Goal: Task Accomplishment & Management: Manage account settings

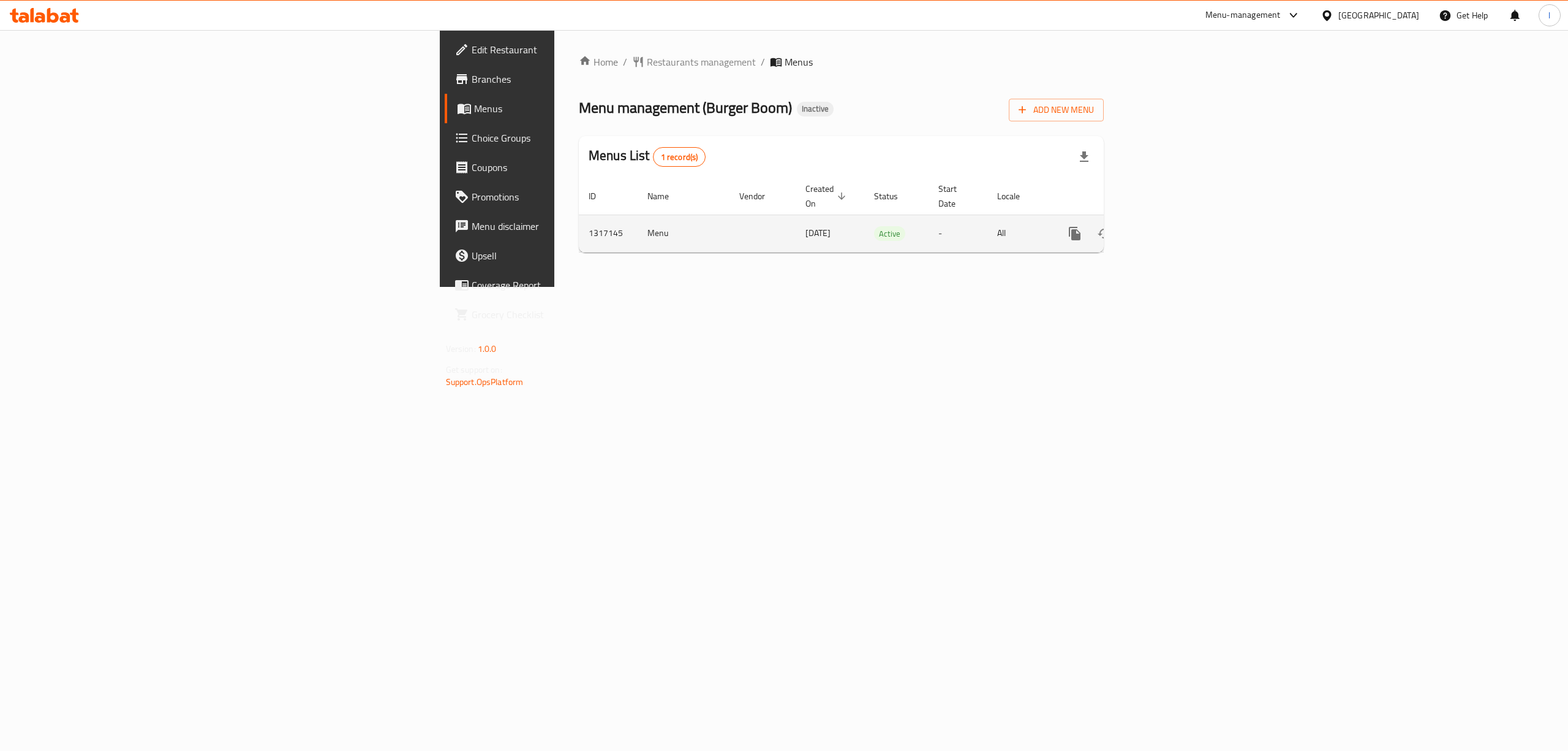
click at [1171, 226] on icon "enhanced table" at bounding box center [1163, 233] width 15 height 15
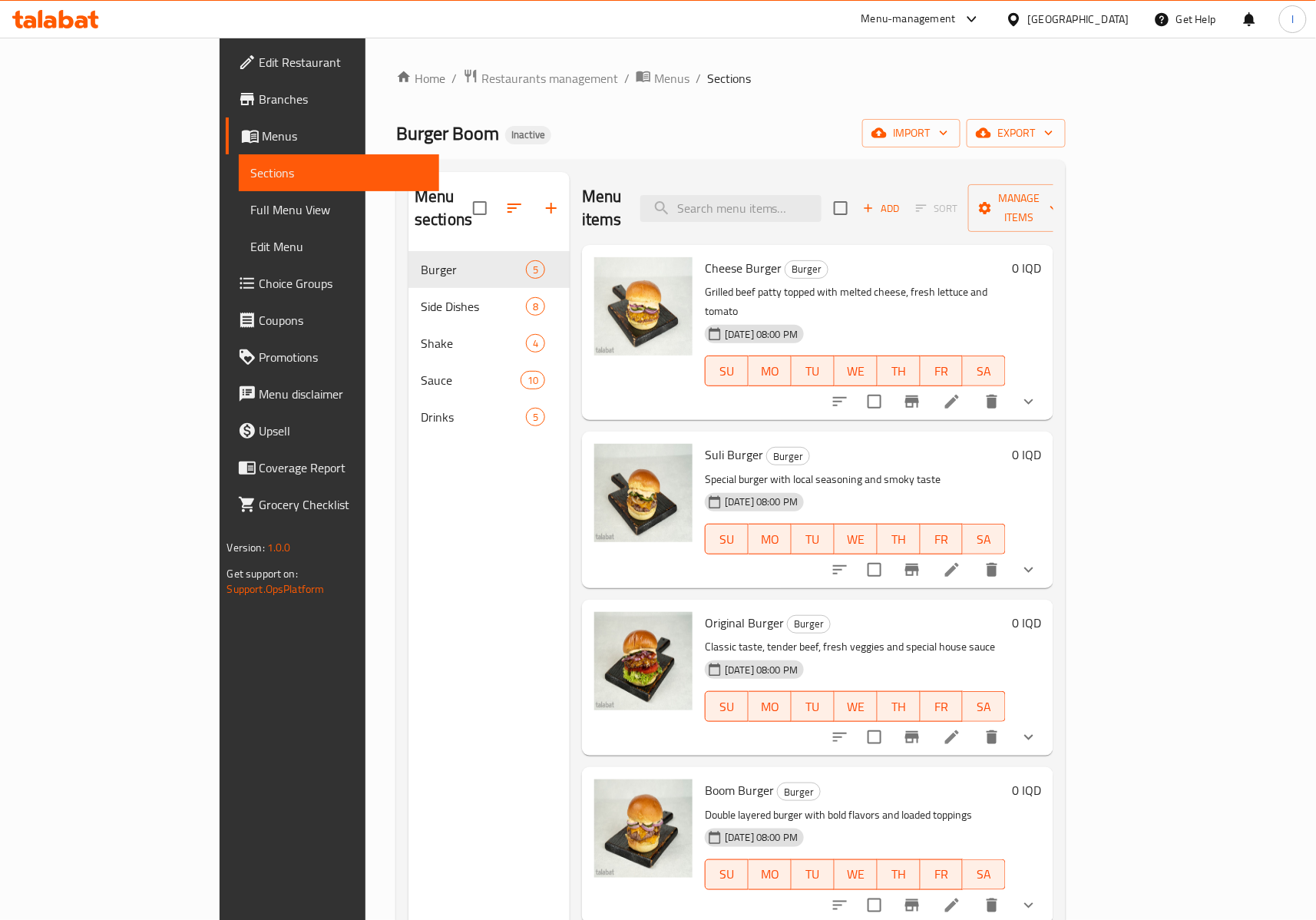
drag, startPoint x: 92, startPoint y: 210, endPoint x: 169, endPoint y: 262, distance: 92.9
click at [251, 210] on span "Full Menu View" at bounding box center [339, 210] width 176 height 18
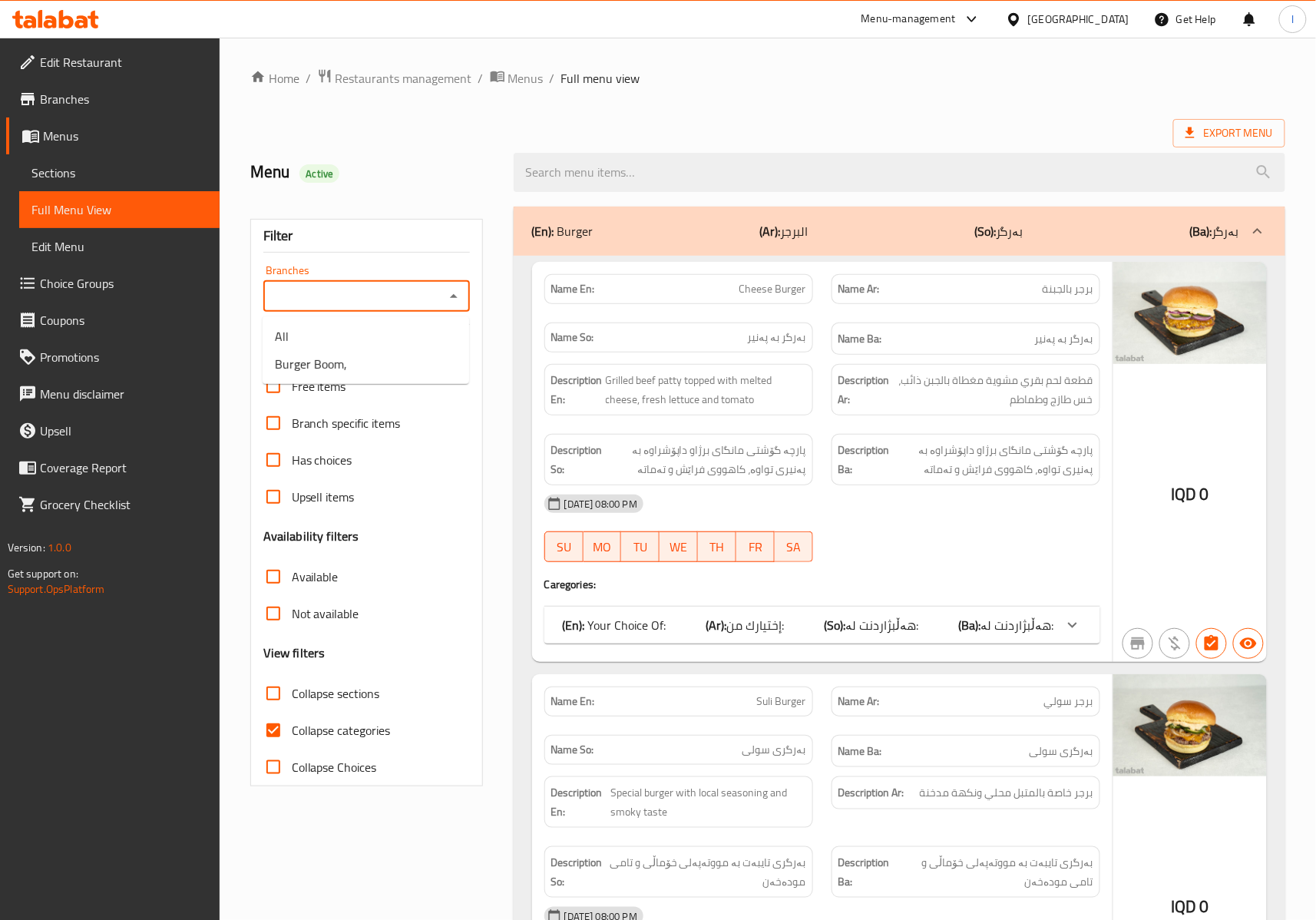
click at [433, 296] on input "Branches" at bounding box center [353, 297] width 172 height 22
click at [419, 350] on li "Burger Boom," at bounding box center [365, 363] width 207 height 27
type input "Burger Boom,"
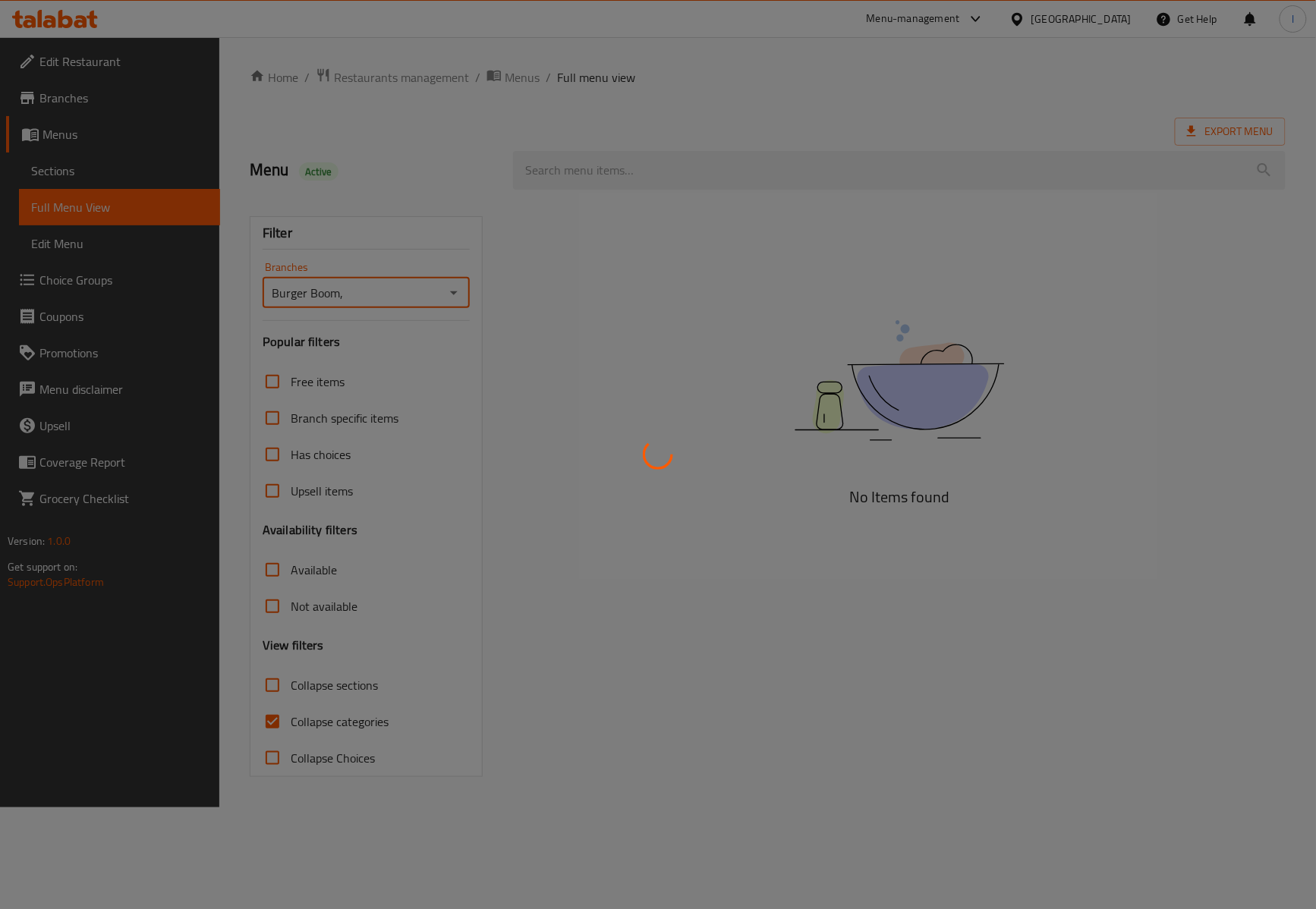
click at [314, 724] on div at bounding box center [658, 454] width 1316 height 909
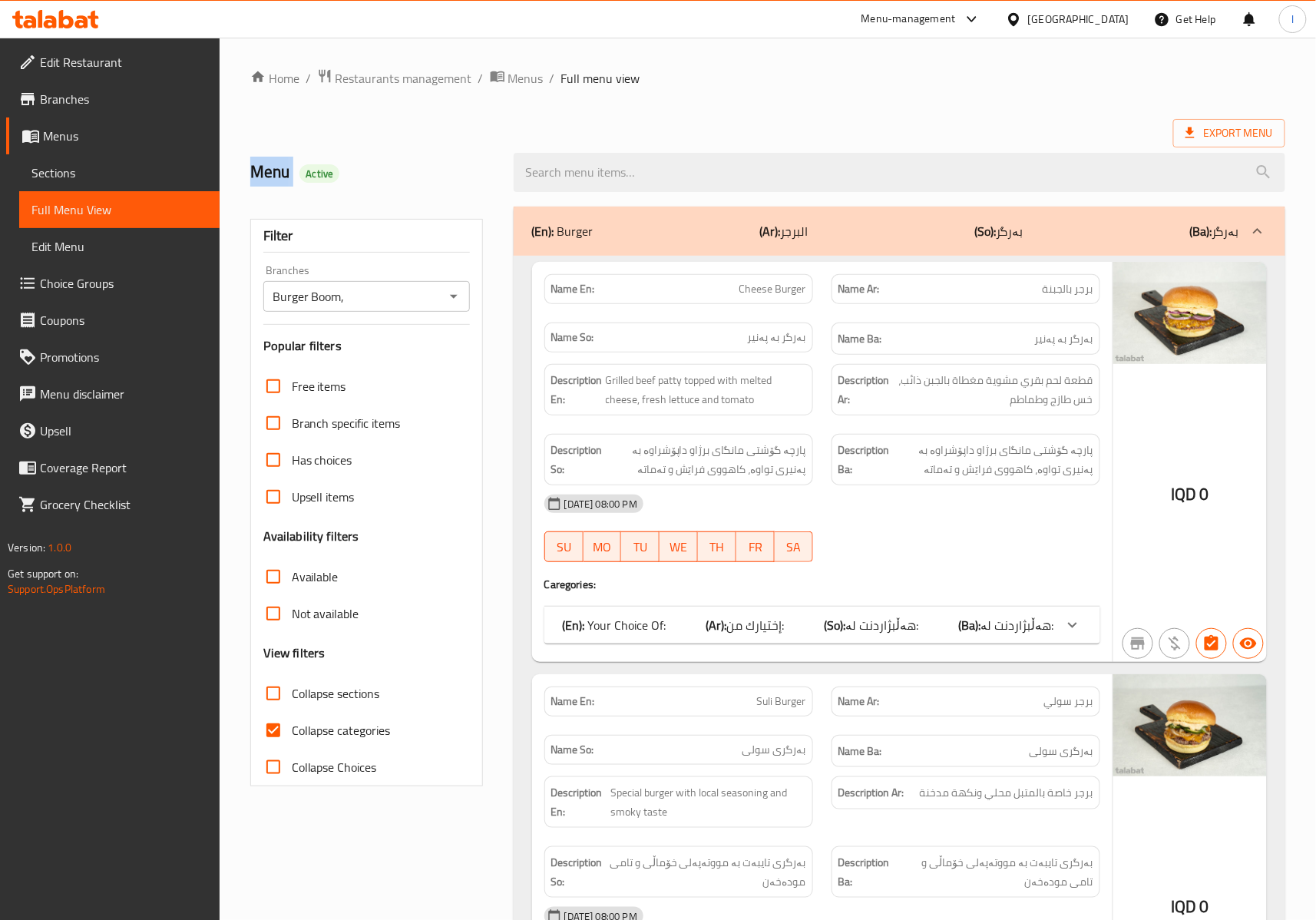
click at [318, 732] on span "Collapse categories" at bounding box center [341, 731] width 99 height 18
click at [291, 732] on input "Collapse categories" at bounding box center [273, 730] width 36 height 36
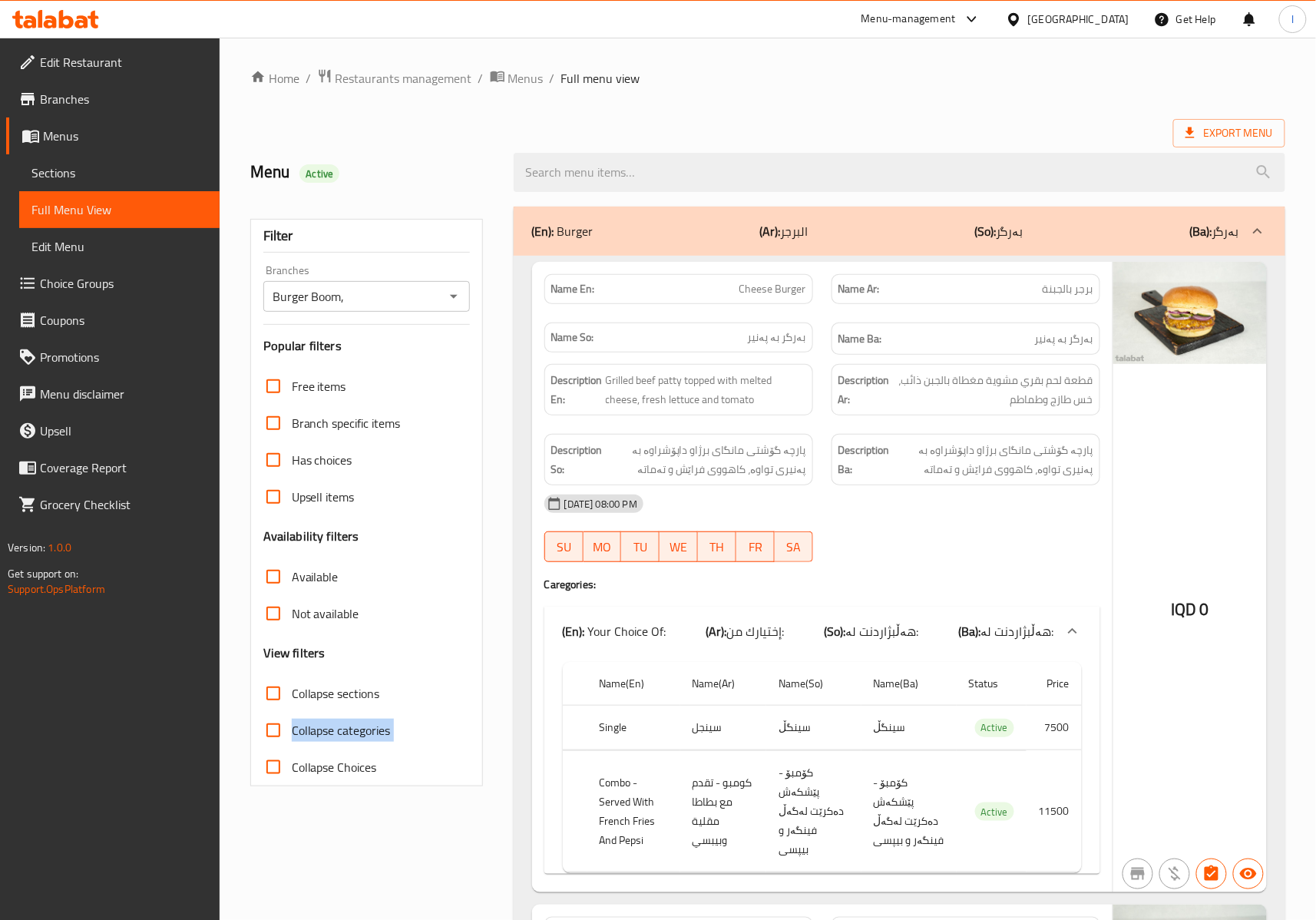
click at [318, 732] on span "Collapse categories" at bounding box center [341, 731] width 99 height 18
click at [291, 732] on input "Collapse categories" at bounding box center [273, 730] width 36 height 36
checkbox input "true"
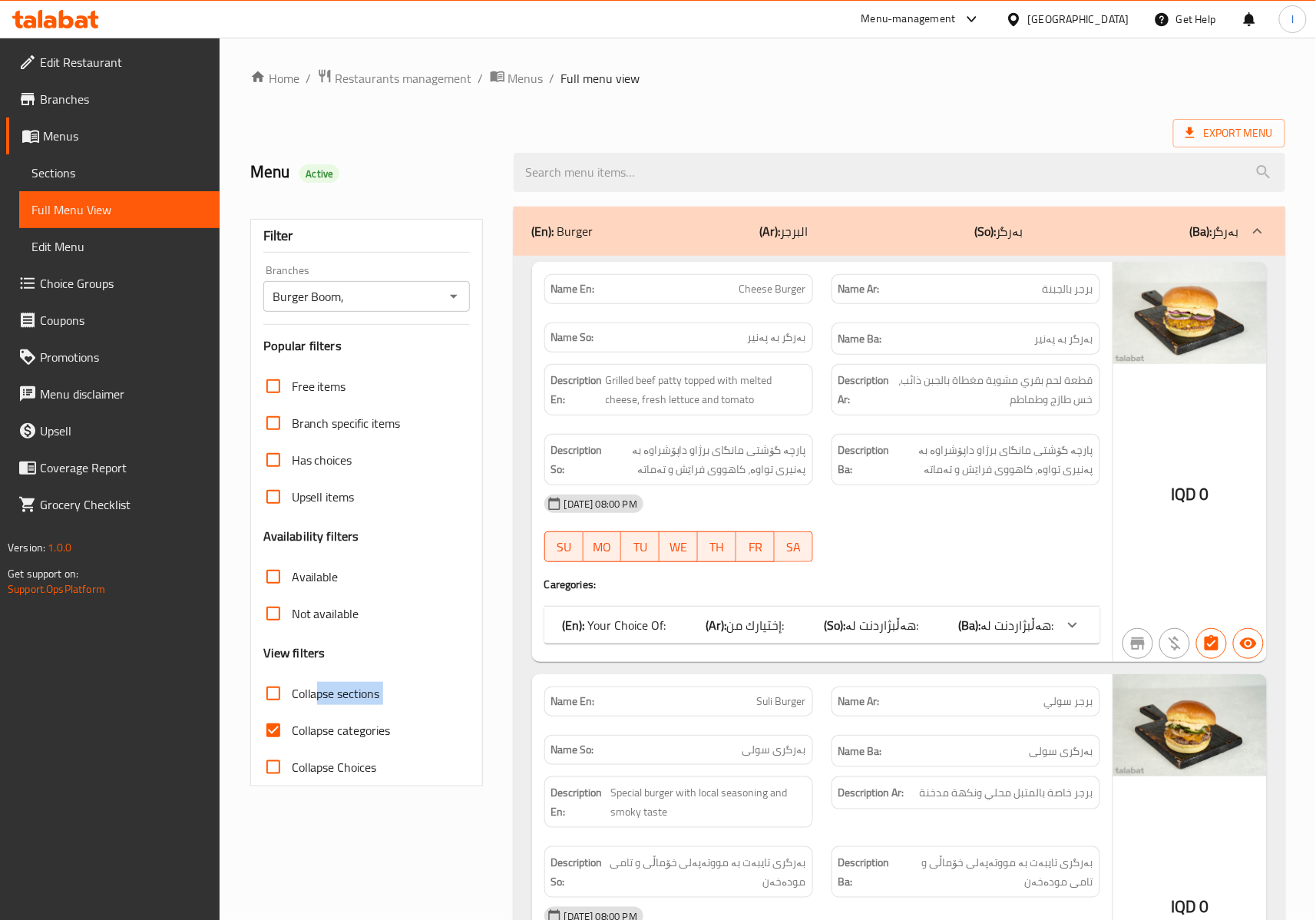
click at [318, 710] on div "Free items Branch specific items Has choices Upsell items Availability filters …" at bounding box center [366, 577] width 207 height 418
click at [318, 700] on span "Collapse sections" at bounding box center [335, 693] width 88 height 18
click at [291, 700] on input "Collapse sections" at bounding box center [273, 693] width 36 height 36
checkbox input "true"
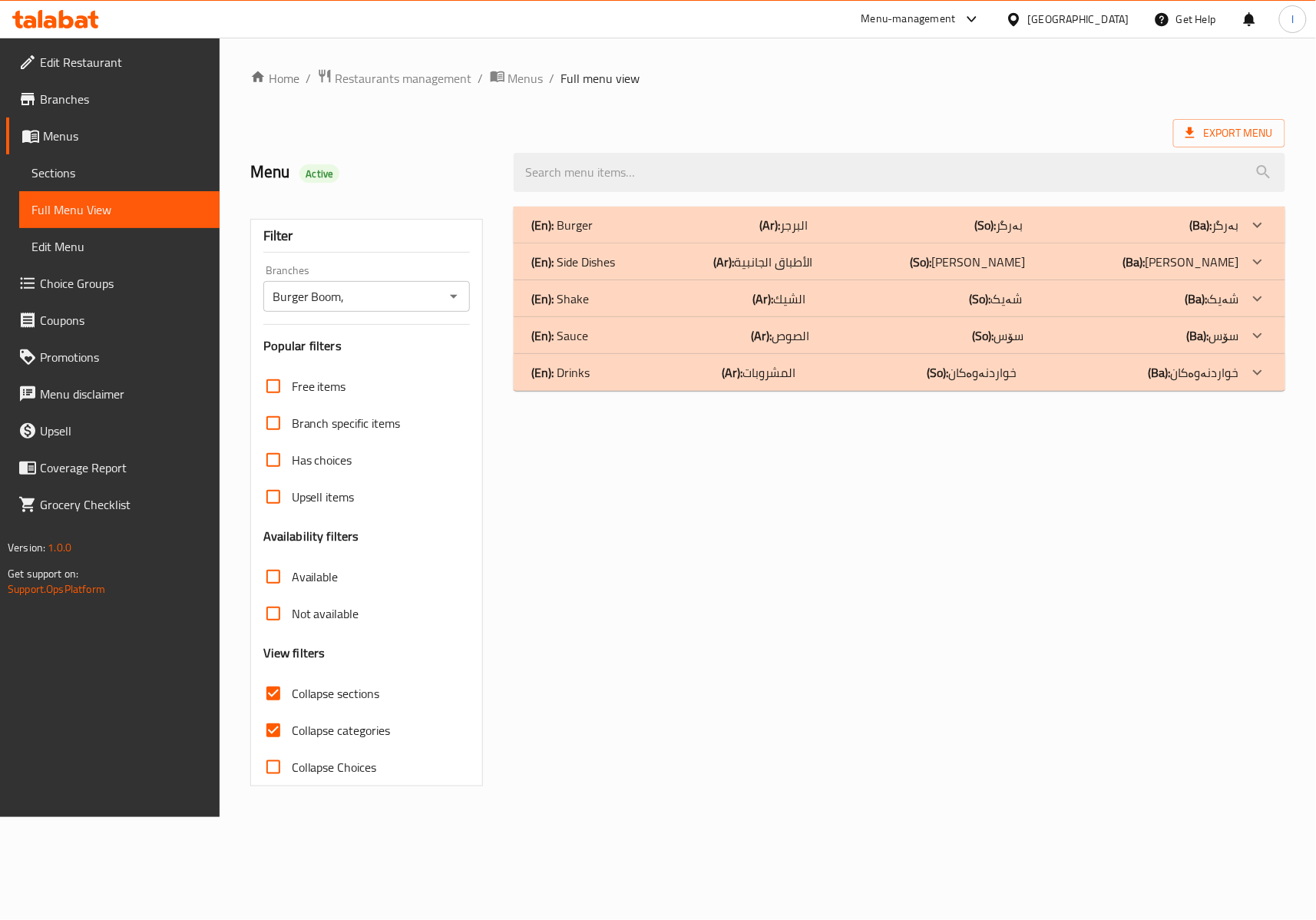
click at [311, 716] on label "Collapse categories" at bounding box center [322, 730] width 136 height 36
click at [291, 716] on input "Collapse categories" at bounding box center [273, 730] width 36 height 36
checkbox input "false"
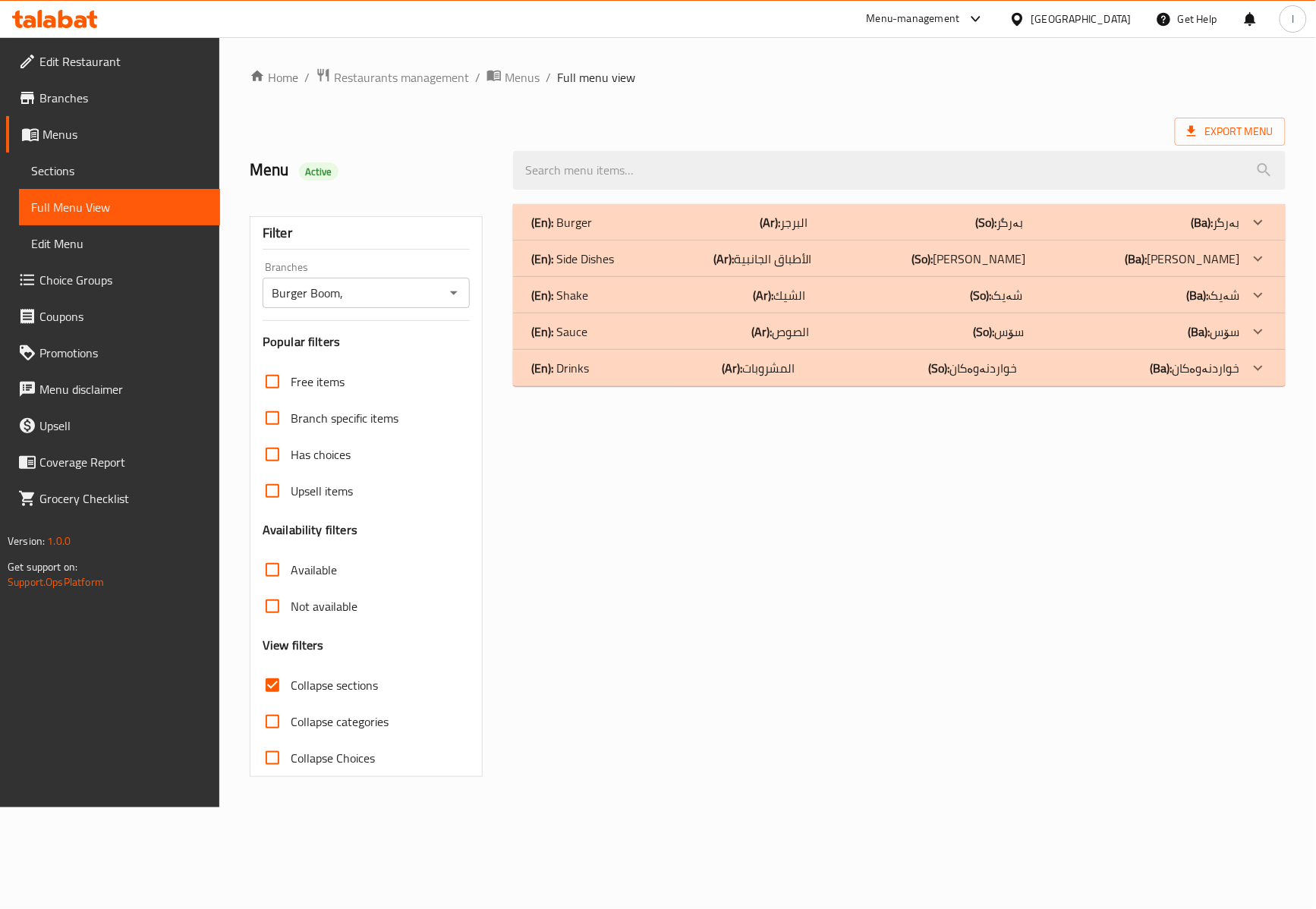
click at [777, 212] on b "(Ar):" at bounding box center [770, 221] width 21 height 22
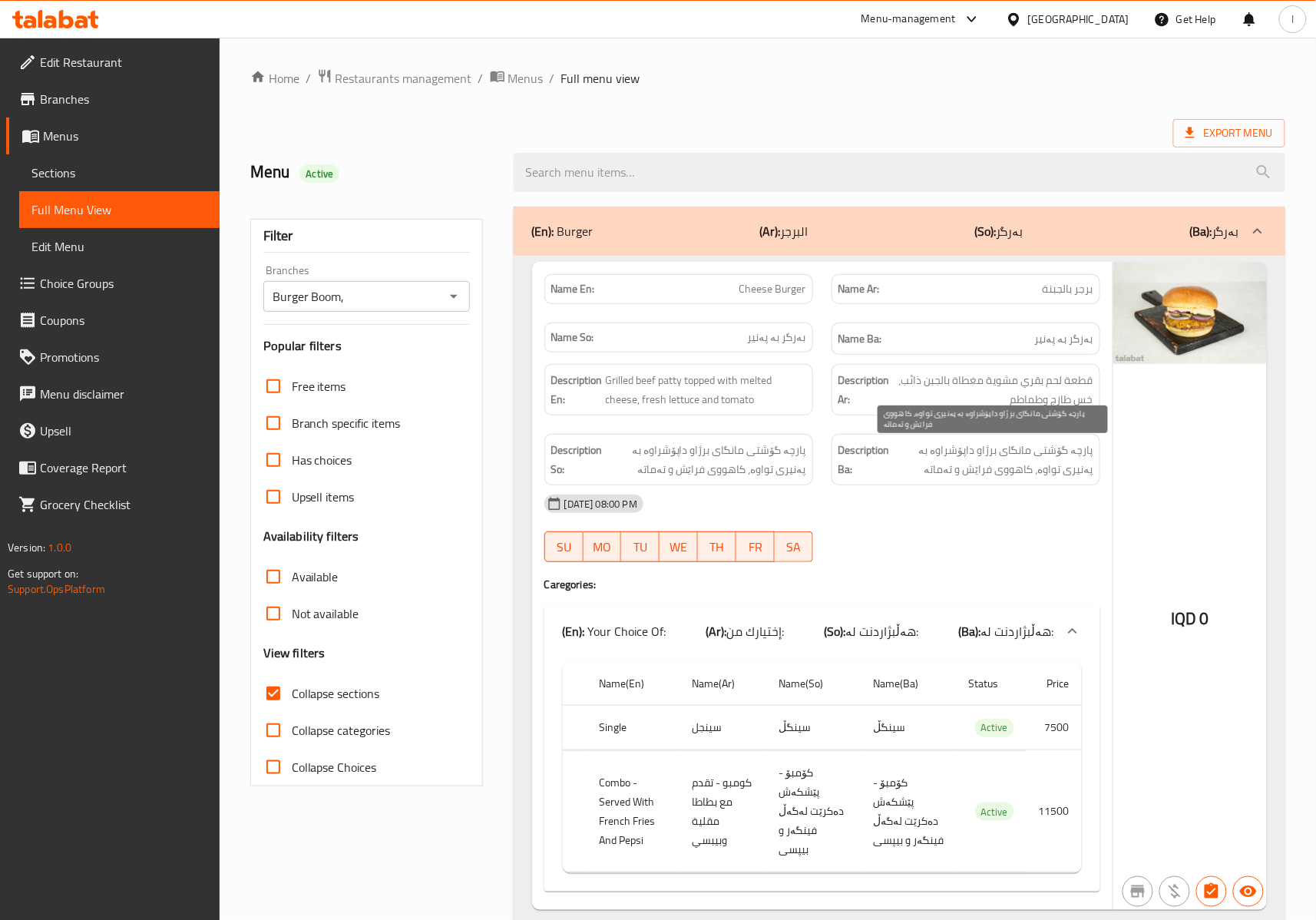
click at [936, 478] on span "پارچە گۆشتی مانگای برژاو داپۆشراوە بە پەنیری تواوە، کاهووی فراێش و تەماتە" at bounding box center [993, 459] width 200 height 37
click at [843, 335] on strong "Name Ba:" at bounding box center [861, 339] width 44 height 19
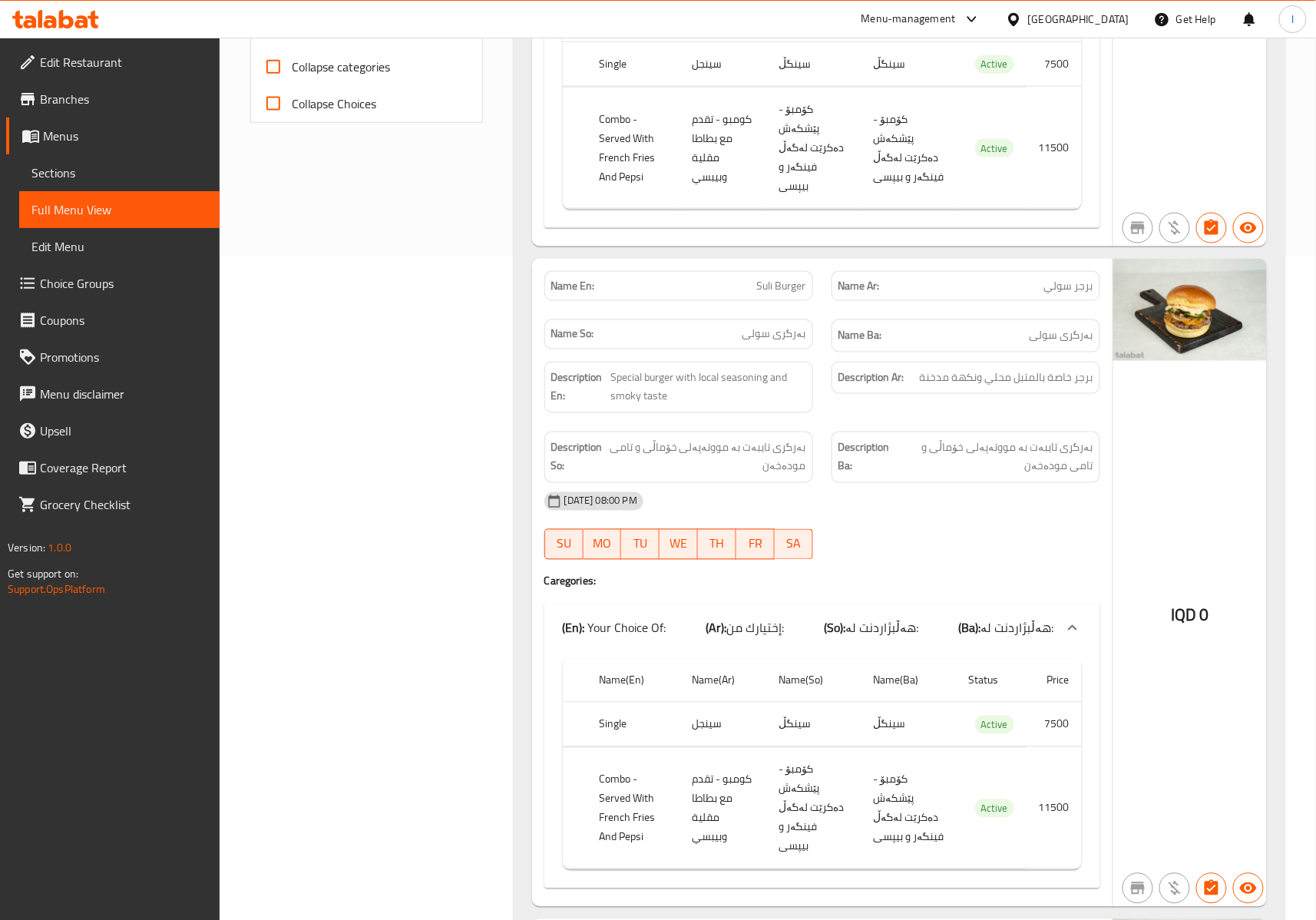
scroll to position [682, 0]
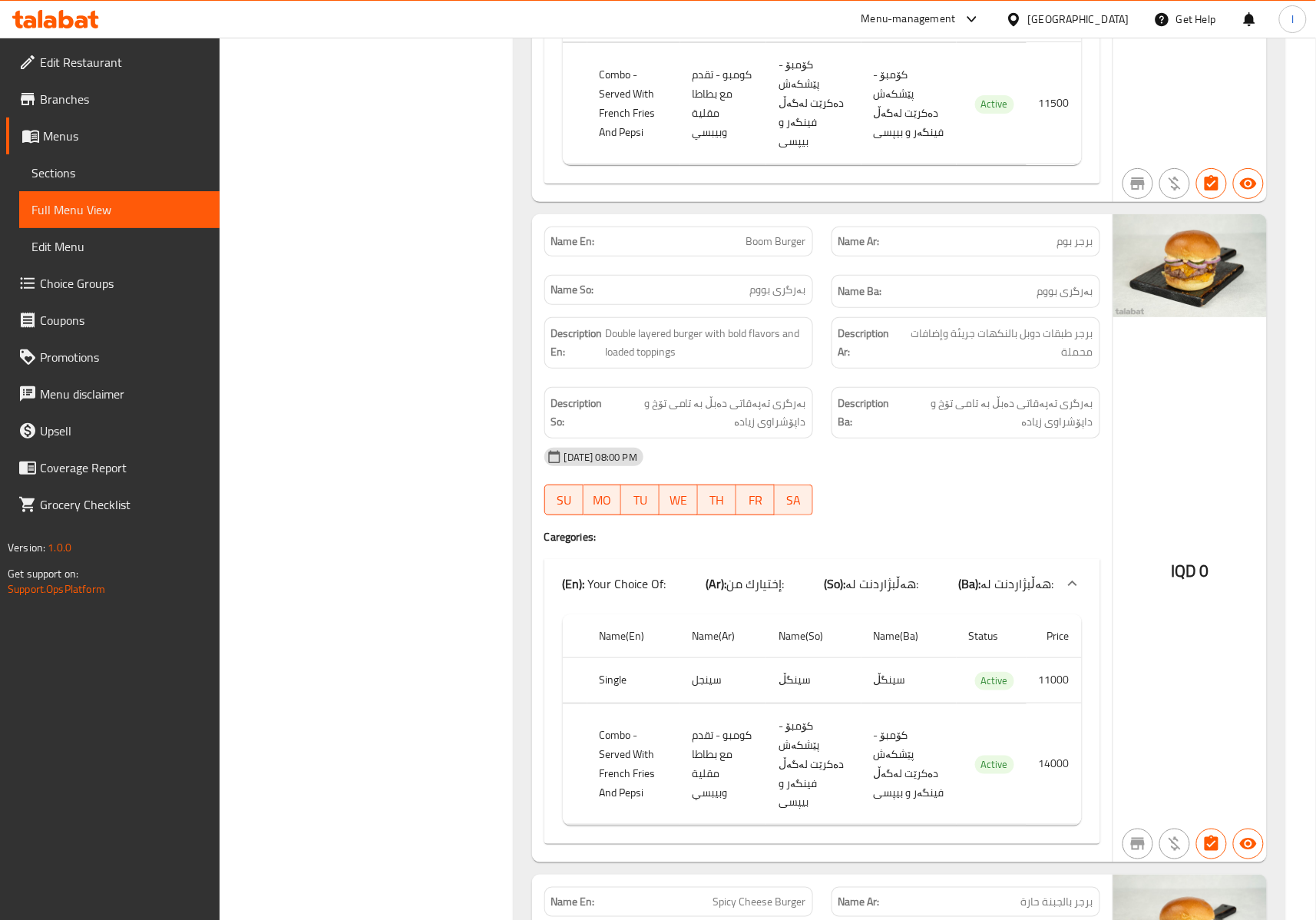
scroll to position [2047, 0]
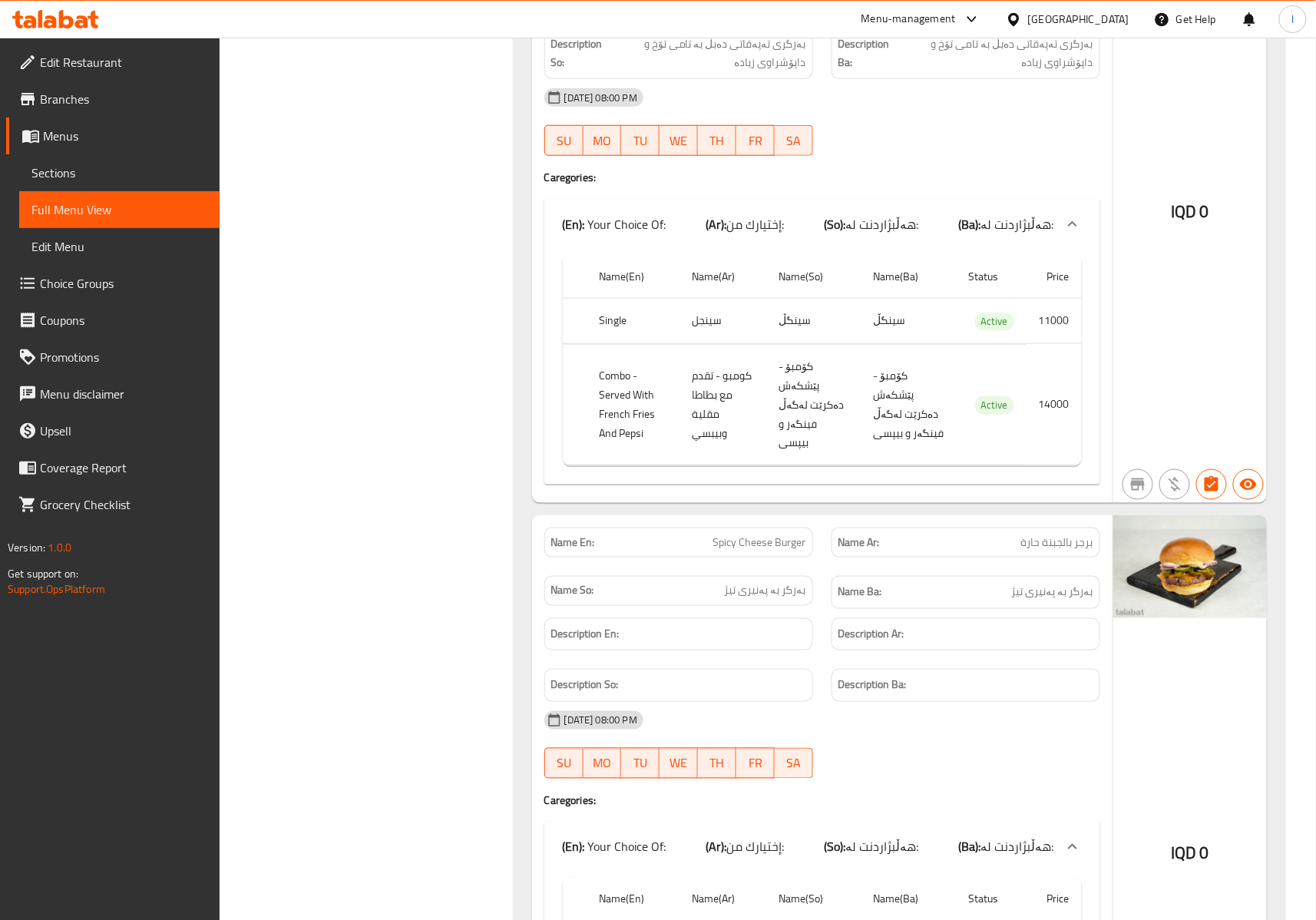
scroll to position [2731, 0]
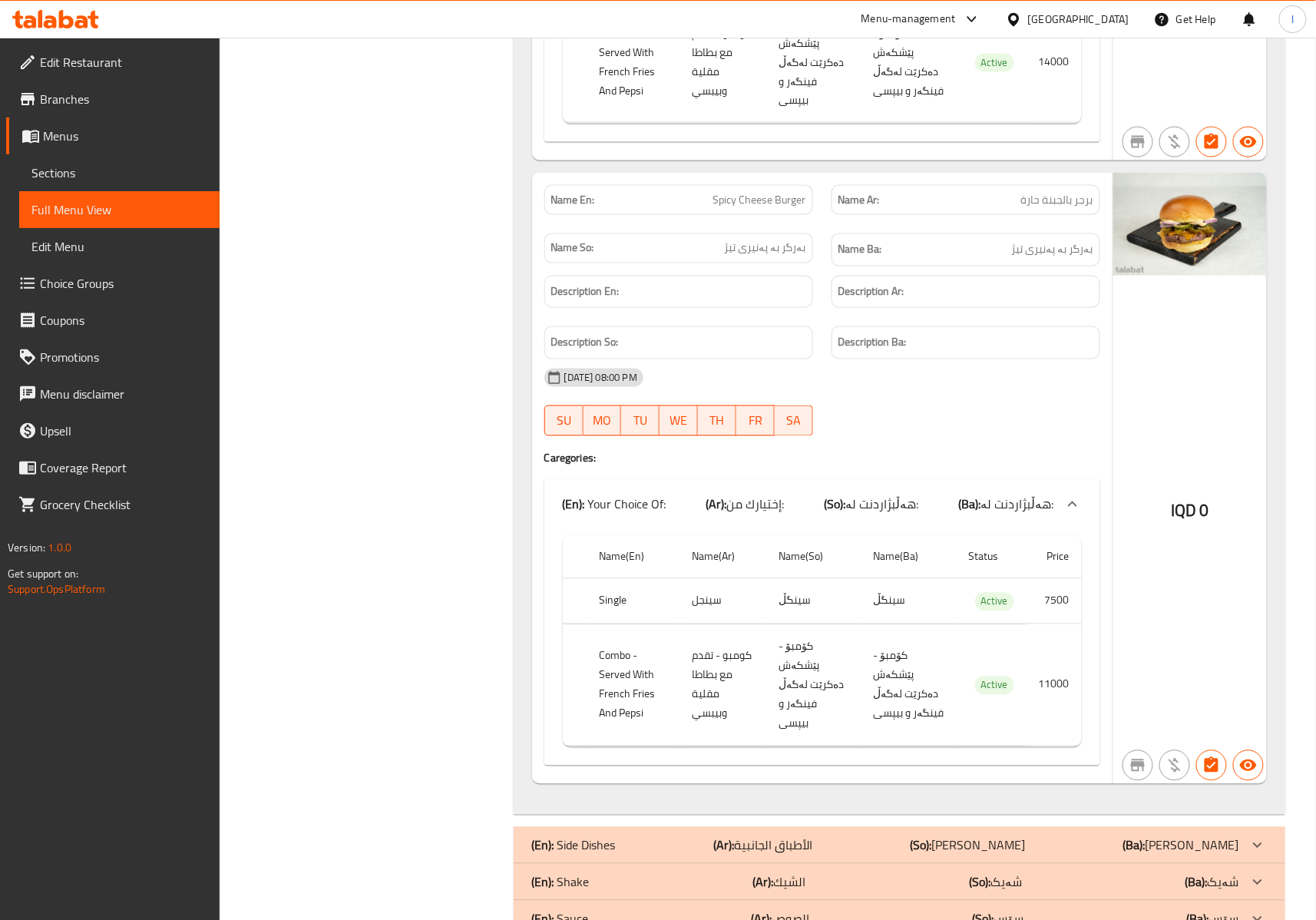
click at [884, 276] on div "Description Ar:" at bounding box center [965, 292] width 269 height 33
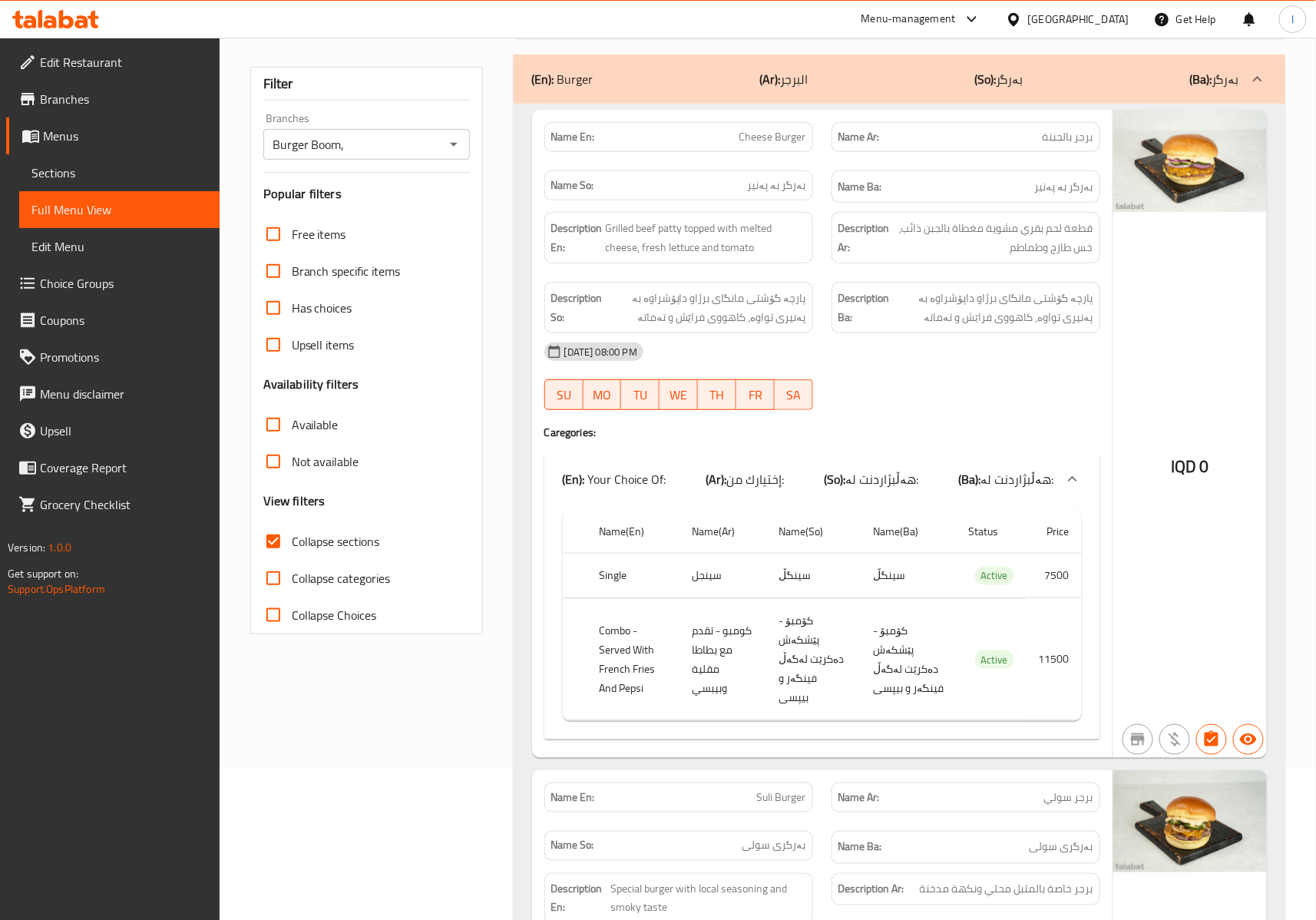
scroll to position [0, 0]
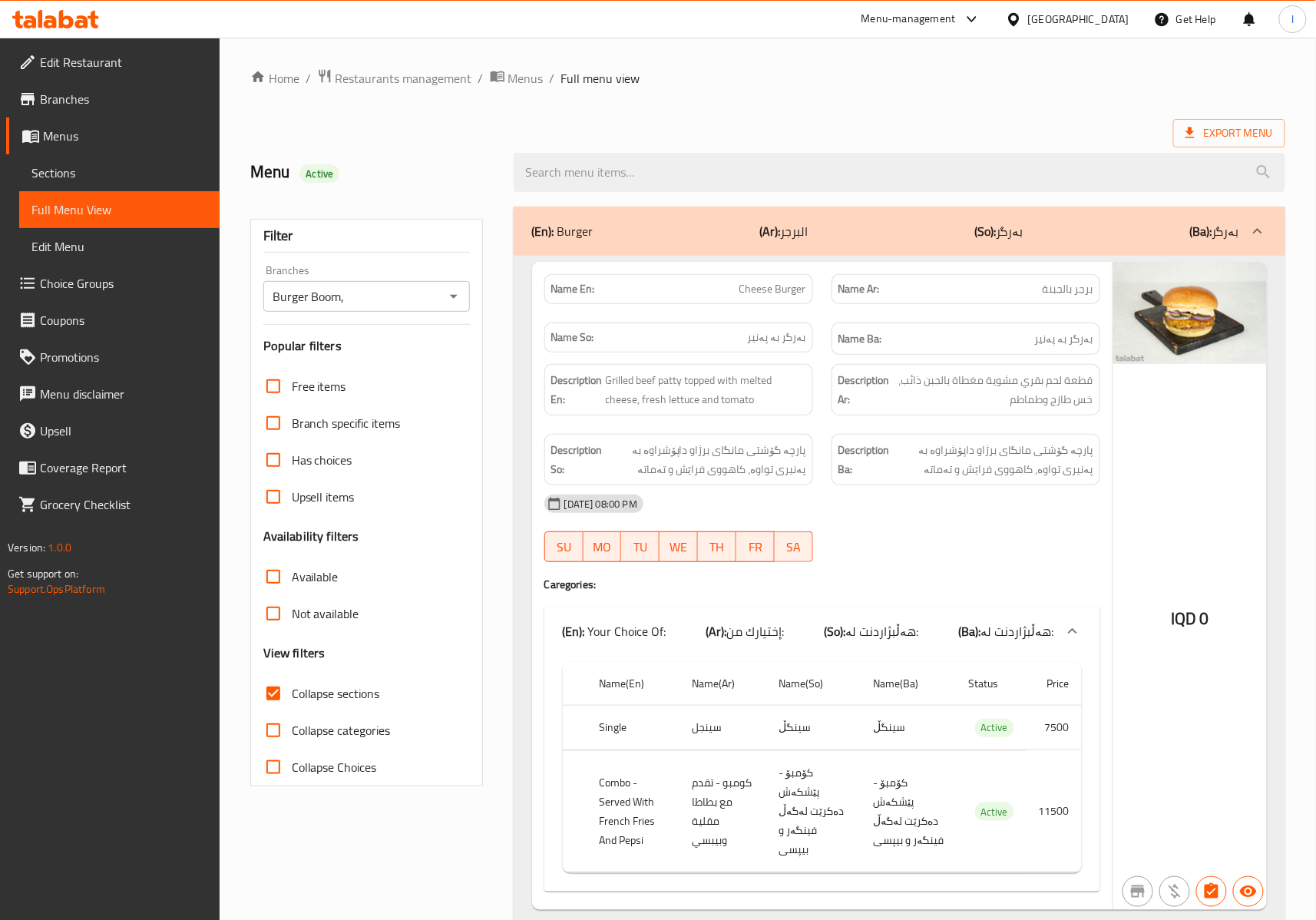
click at [873, 238] on div "(En): Burger (Ar): البرجر (So): بەرگر (Ba): بەرگر" at bounding box center [885, 231] width 707 height 18
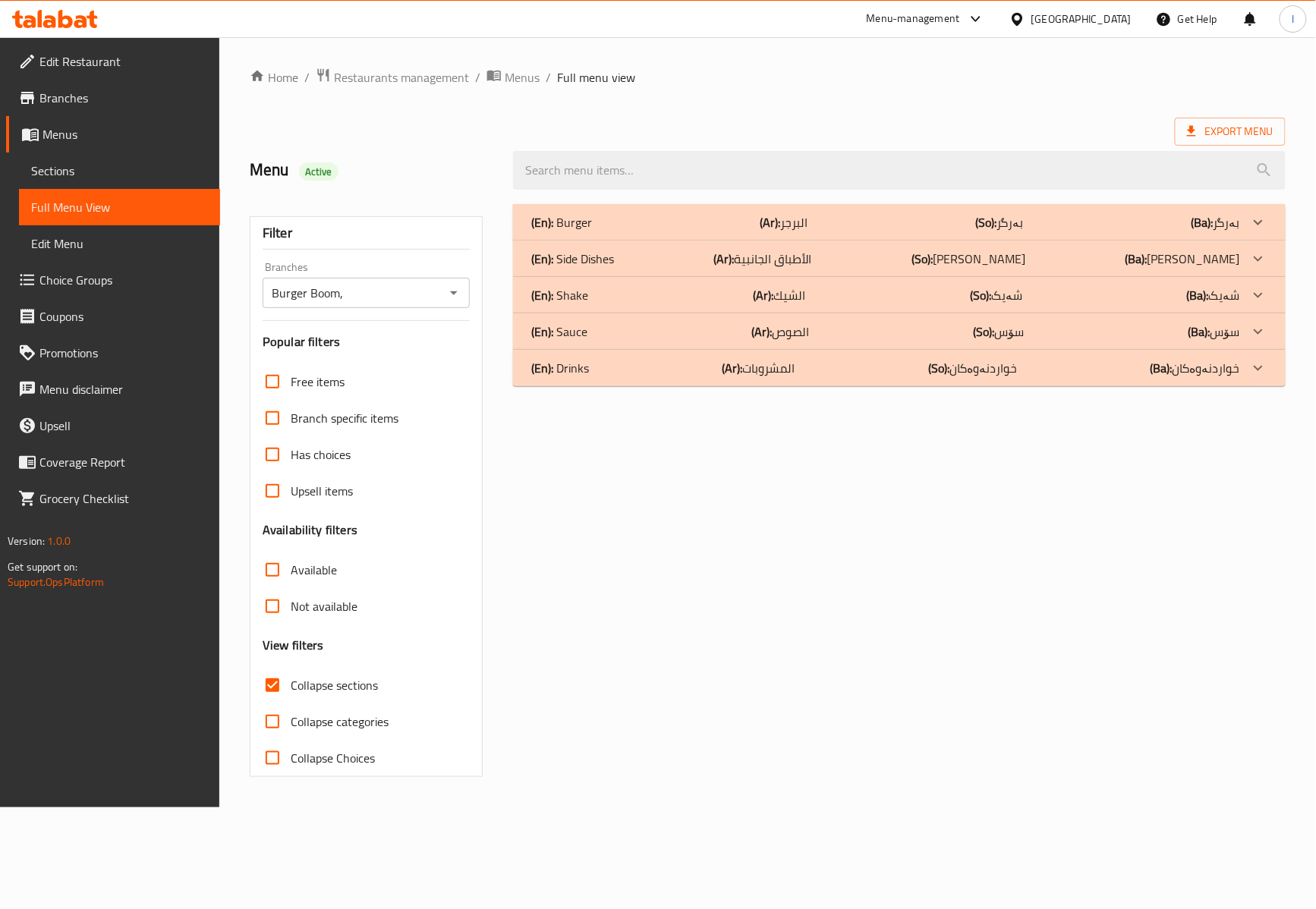
click at [616, 256] on div "(En): Side Dishes (Ar): الأطباق الجانبية (So): ژەمە لاوەکییەکان (Ba): ژەمە لاوە…" at bounding box center [885, 258] width 708 height 18
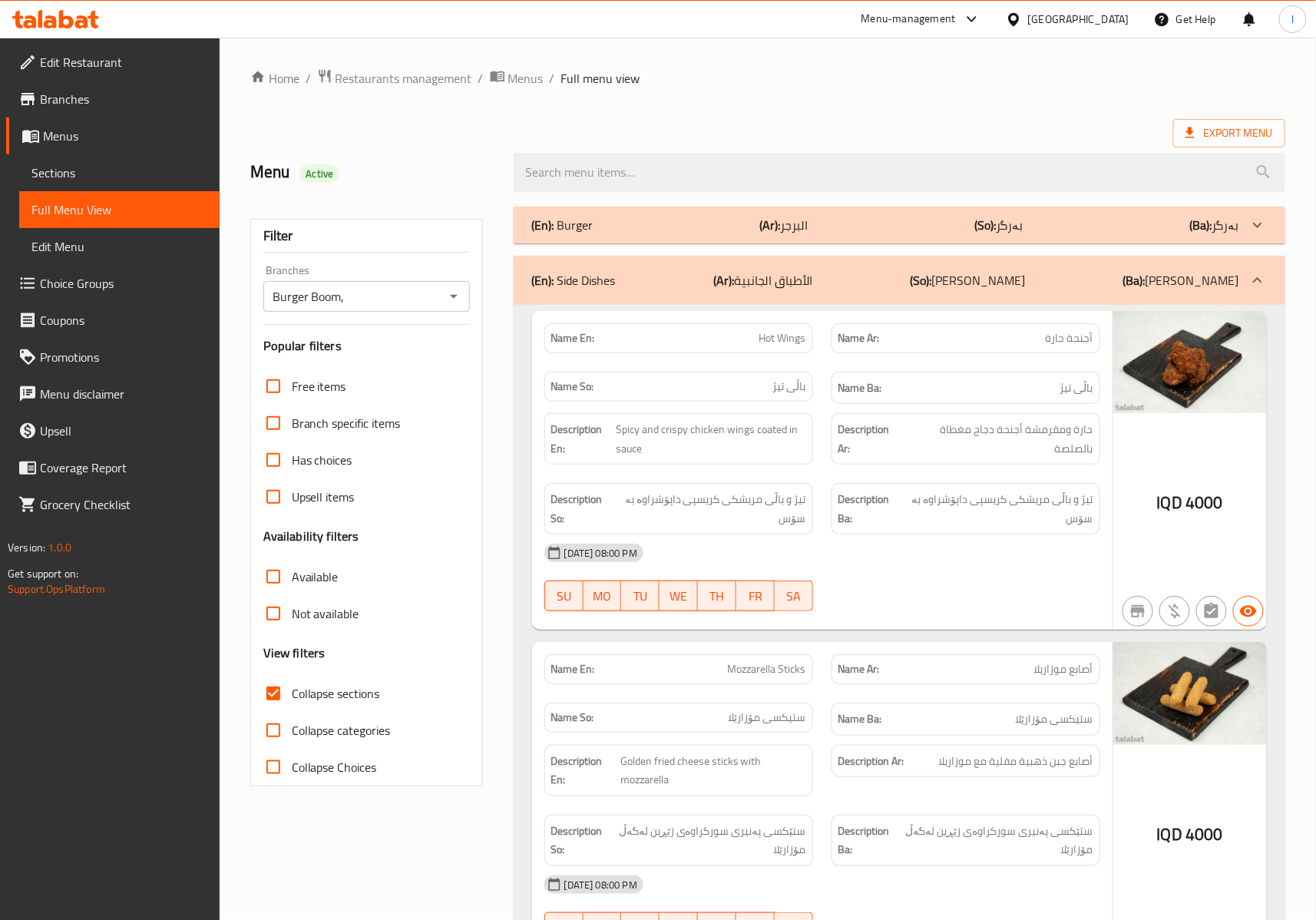
click at [703, 398] on div "Name So: باڵی تیژ" at bounding box center [678, 386] width 269 height 30
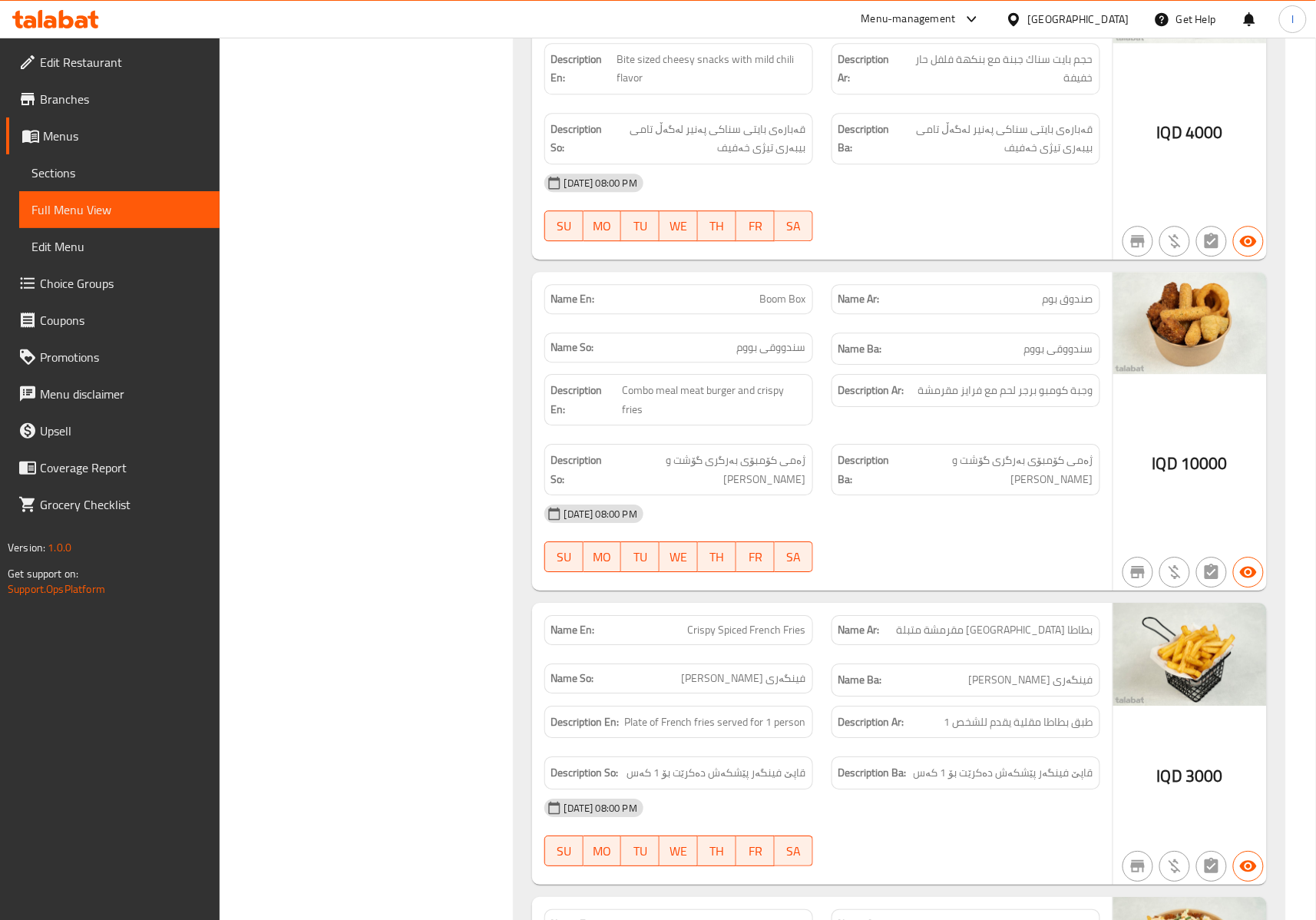
scroll to position [1706, 0]
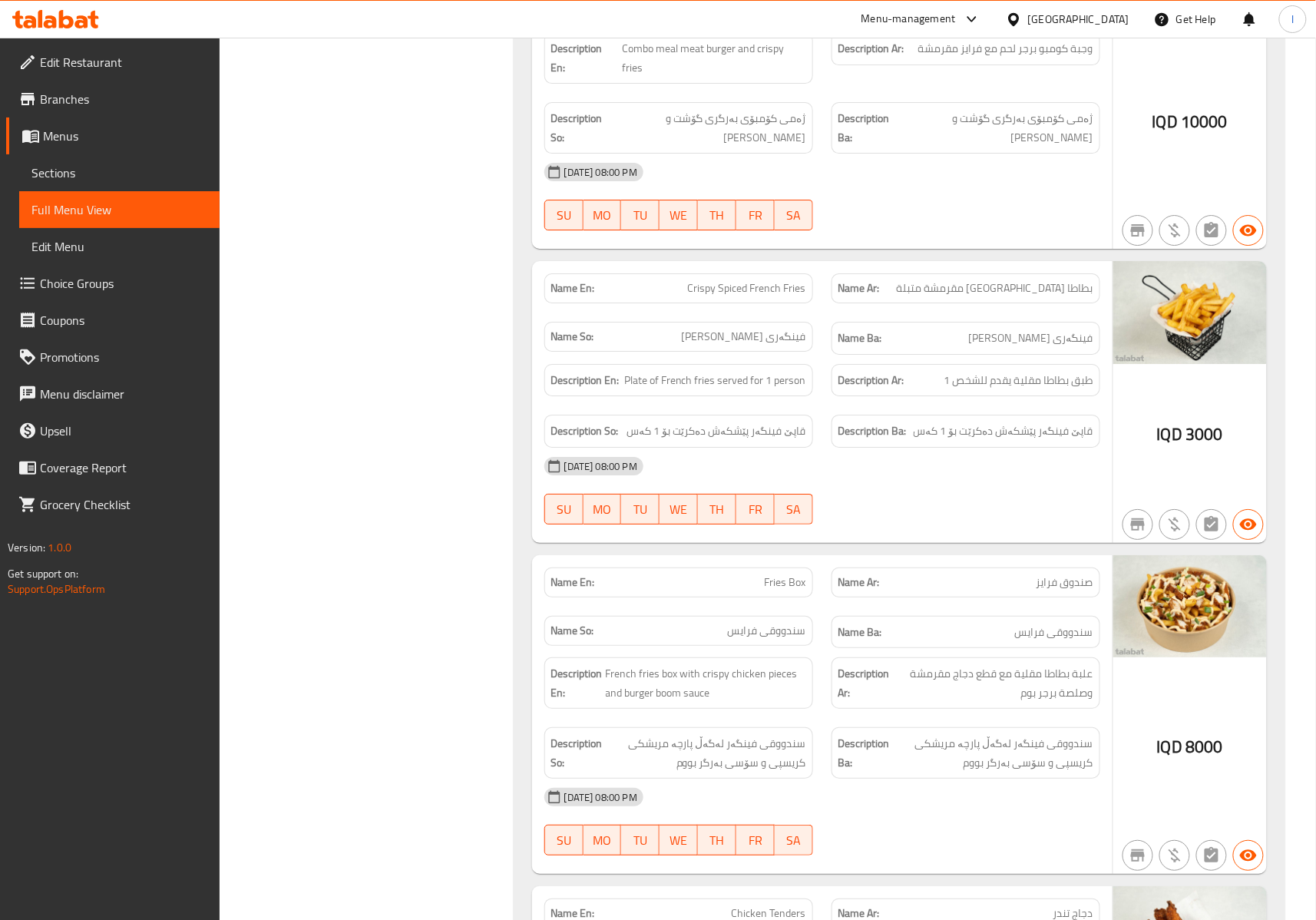
click at [400, 375] on div "Filter Branches Burger Boom, Branches Popular filters Free items Branch specifi…" at bounding box center [372, 85] width 263 height 3187
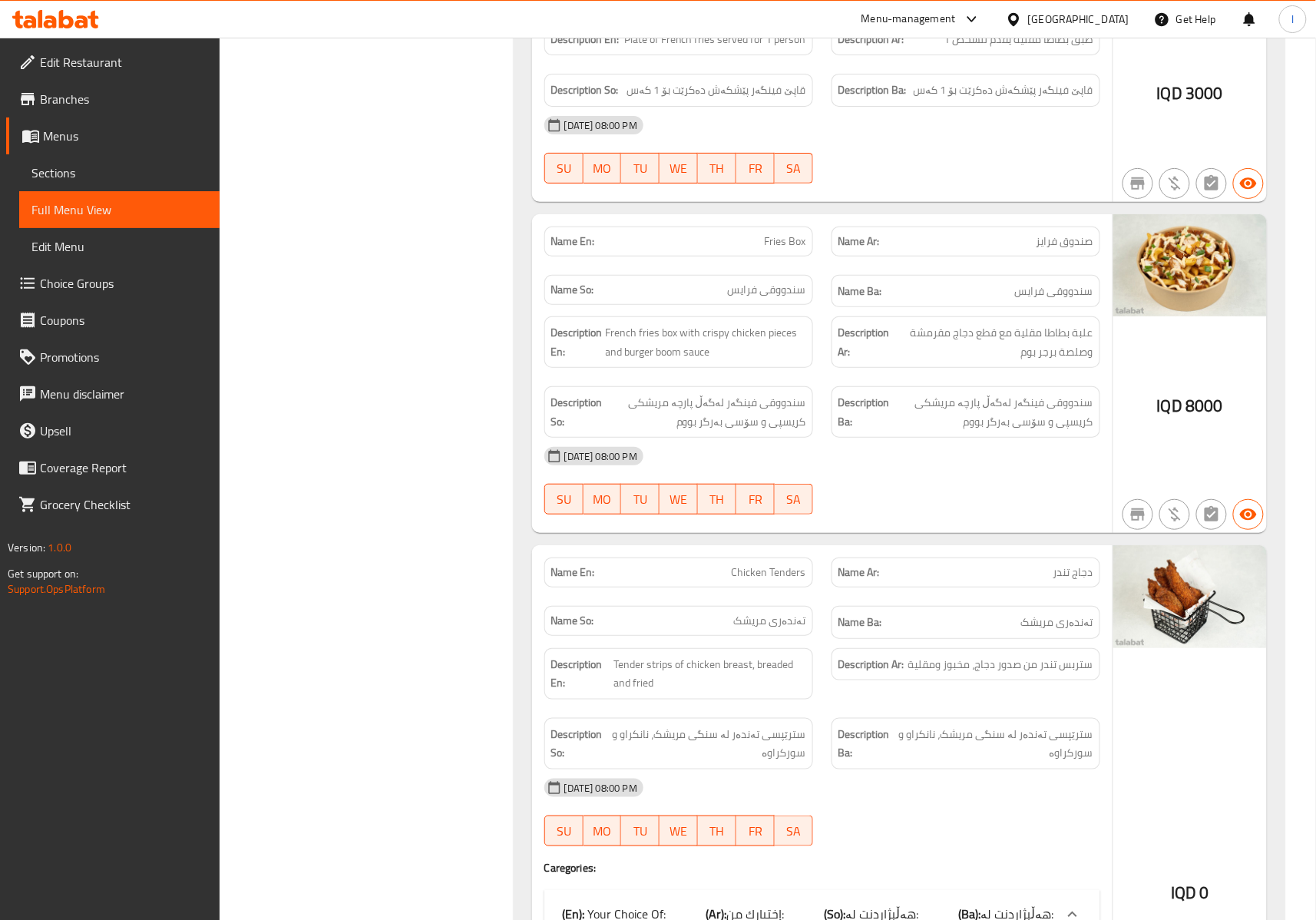
scroll to position [2388, 0]
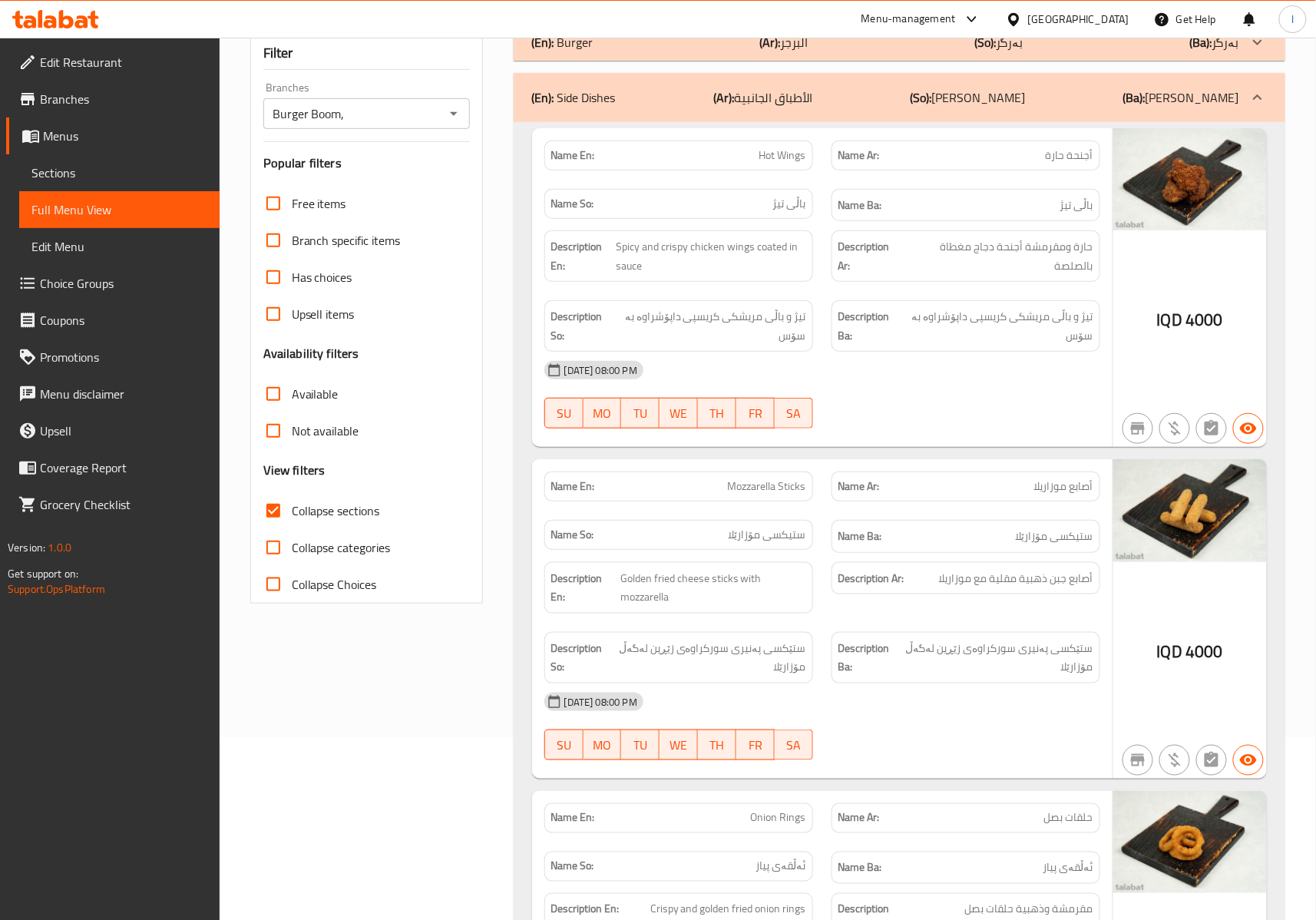
scroll to position [0, 0]
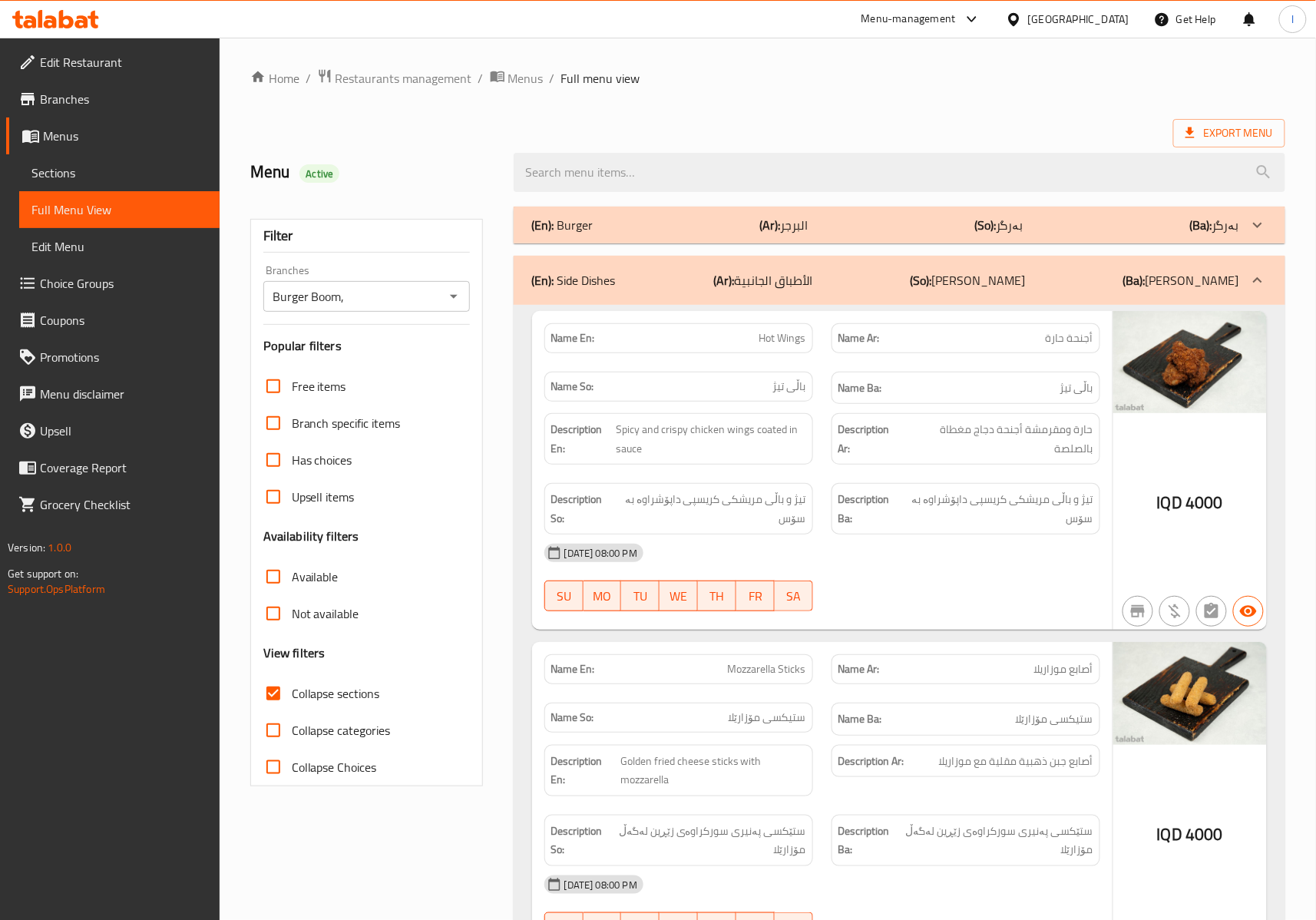
click at [871, 287] on div "(En): Side Dishes (Ar): الأطباق الجانبية (So): ژەمە لاوەکییەکان (Ba): ژەمە لاوە…" at bounding box center [885, 281] width 707 height 18
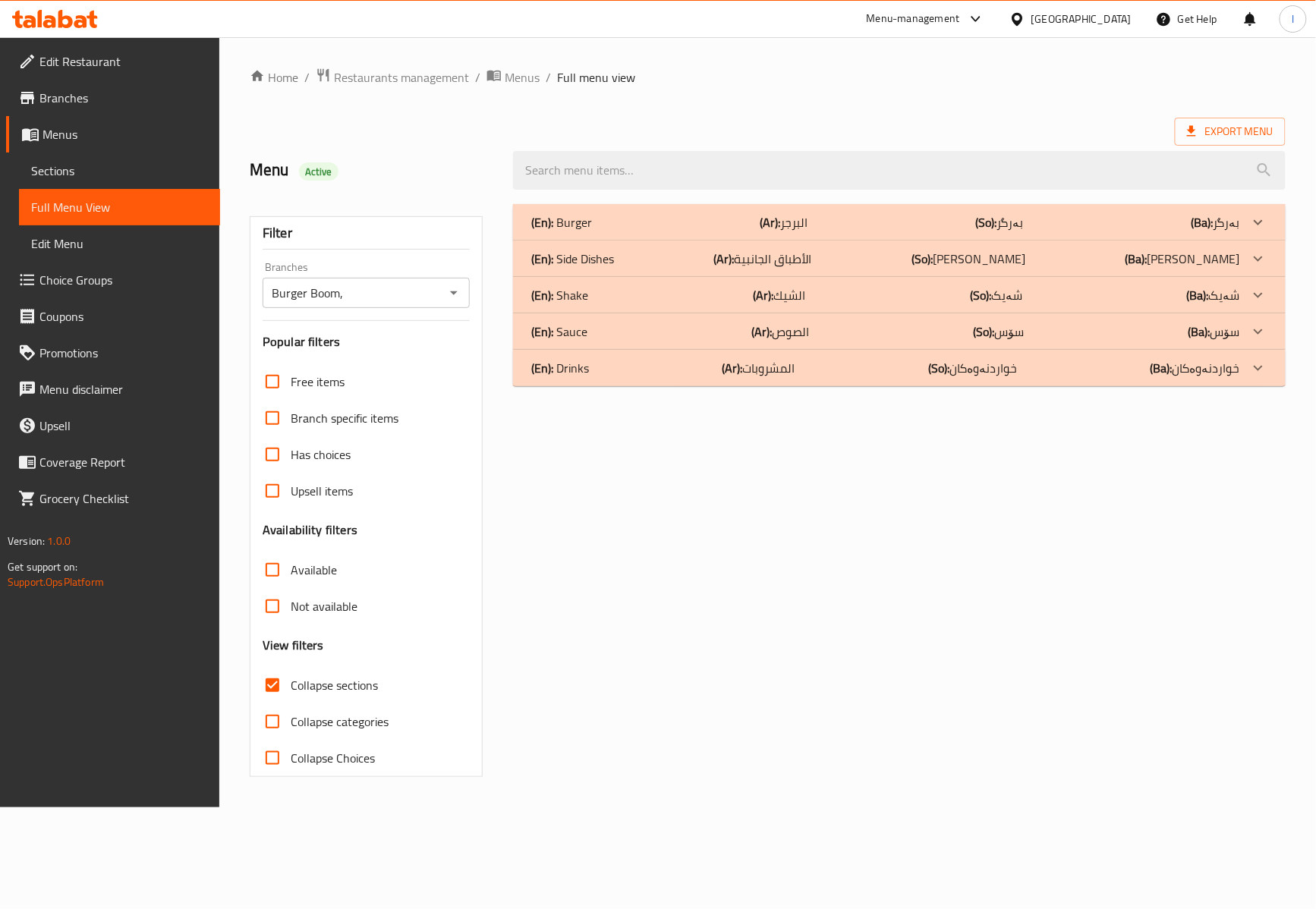
click at [692, 292] on div "(En): Shake (Ar): الشيك (So): شەیک (Ba): شەیک" at bounding box center [885, 295] width 708 height 18
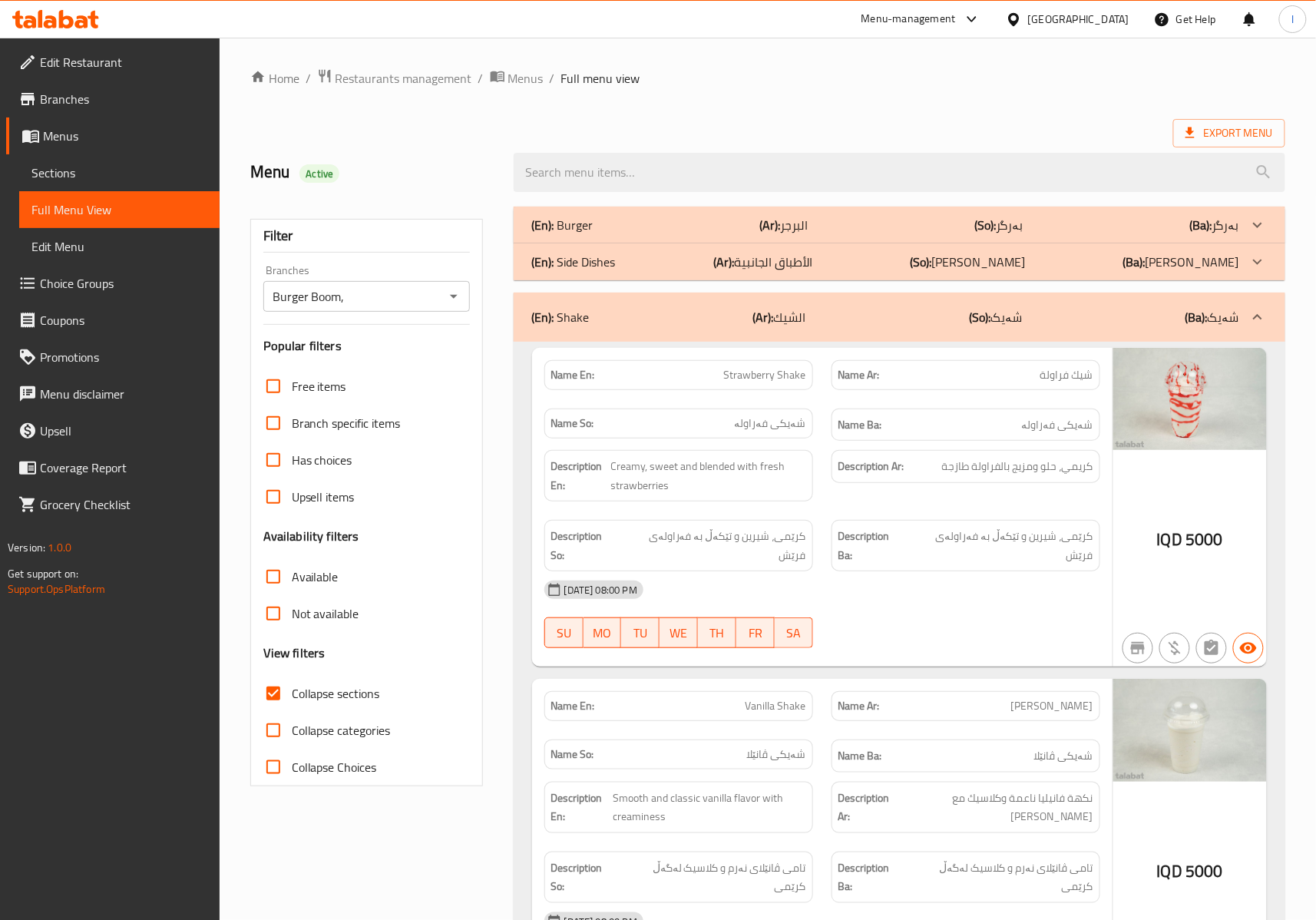
click at [797, 508] on div "Description En: Creamy, sweet and blended with fresh strawberries" at bounding box center [678, 475] width 287 height 70
click at [938, 308] on div "(En): Shake (Ar): الشيك (So): شەیک (Ba): شەیک" at bounding box center [885, 317] width 707 height 18
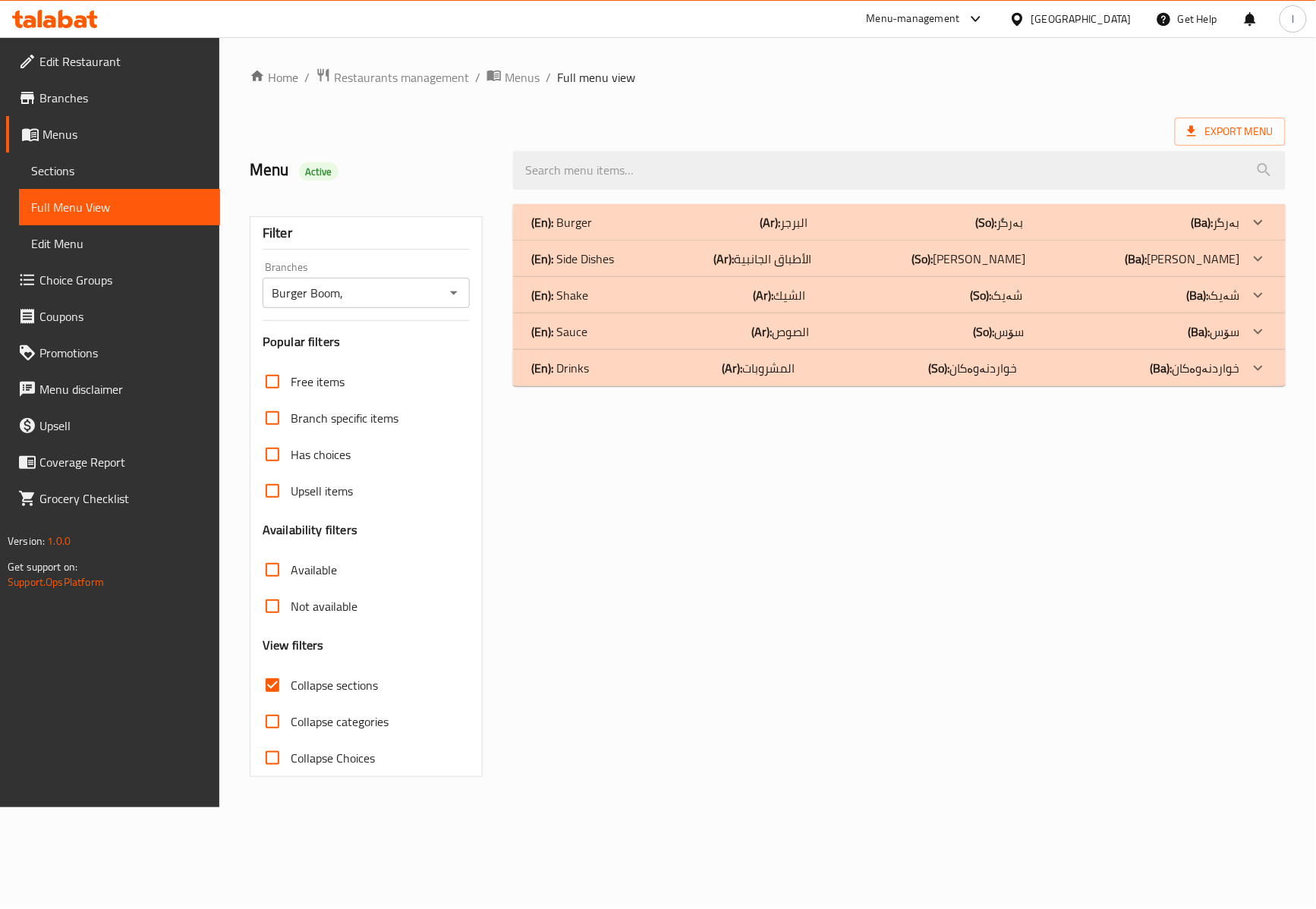
click at [777, 331] on p "(Ar): الصوص" at bounding box center [780, 331] width 58 height 18
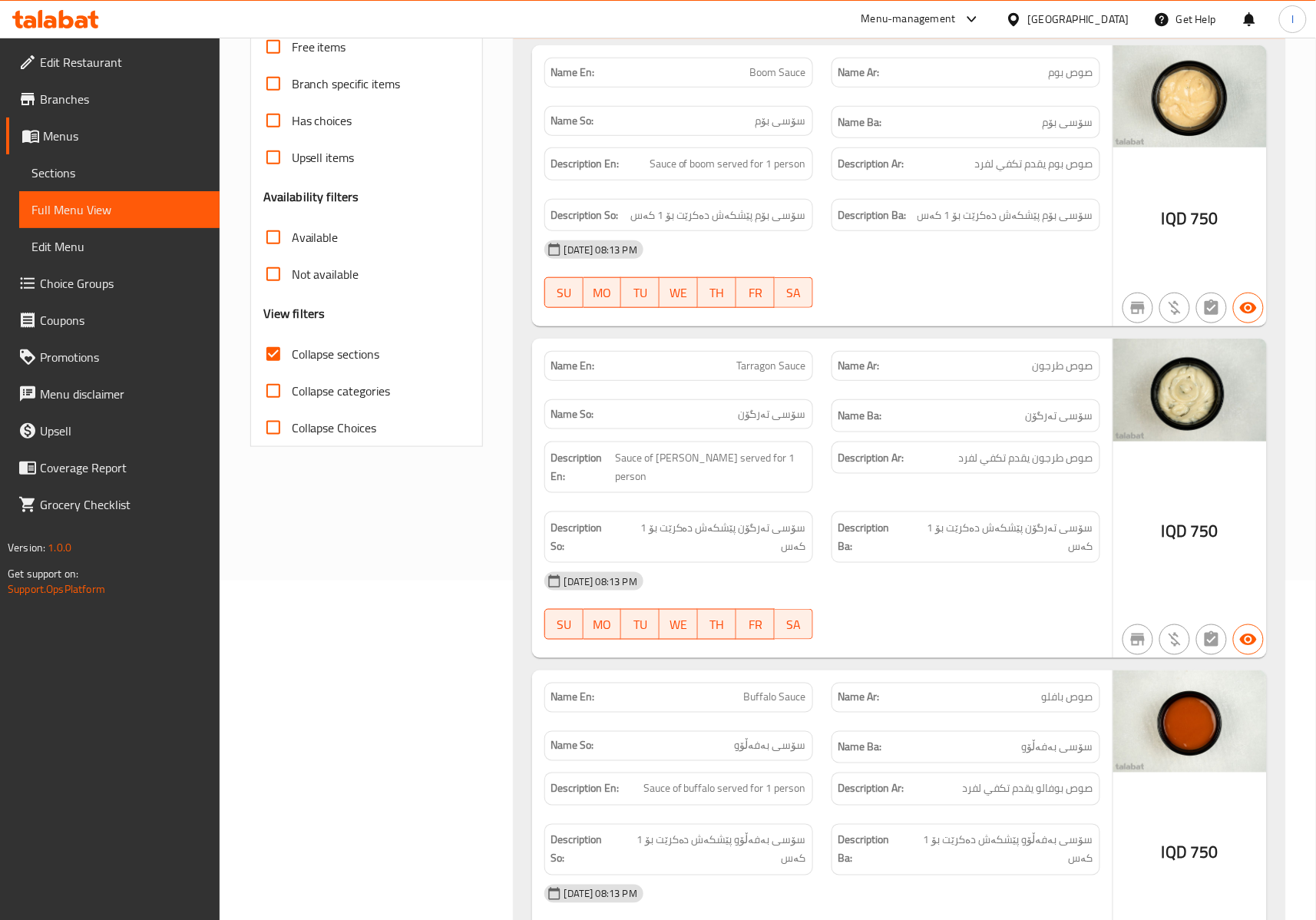
scroll to position [341, 0]
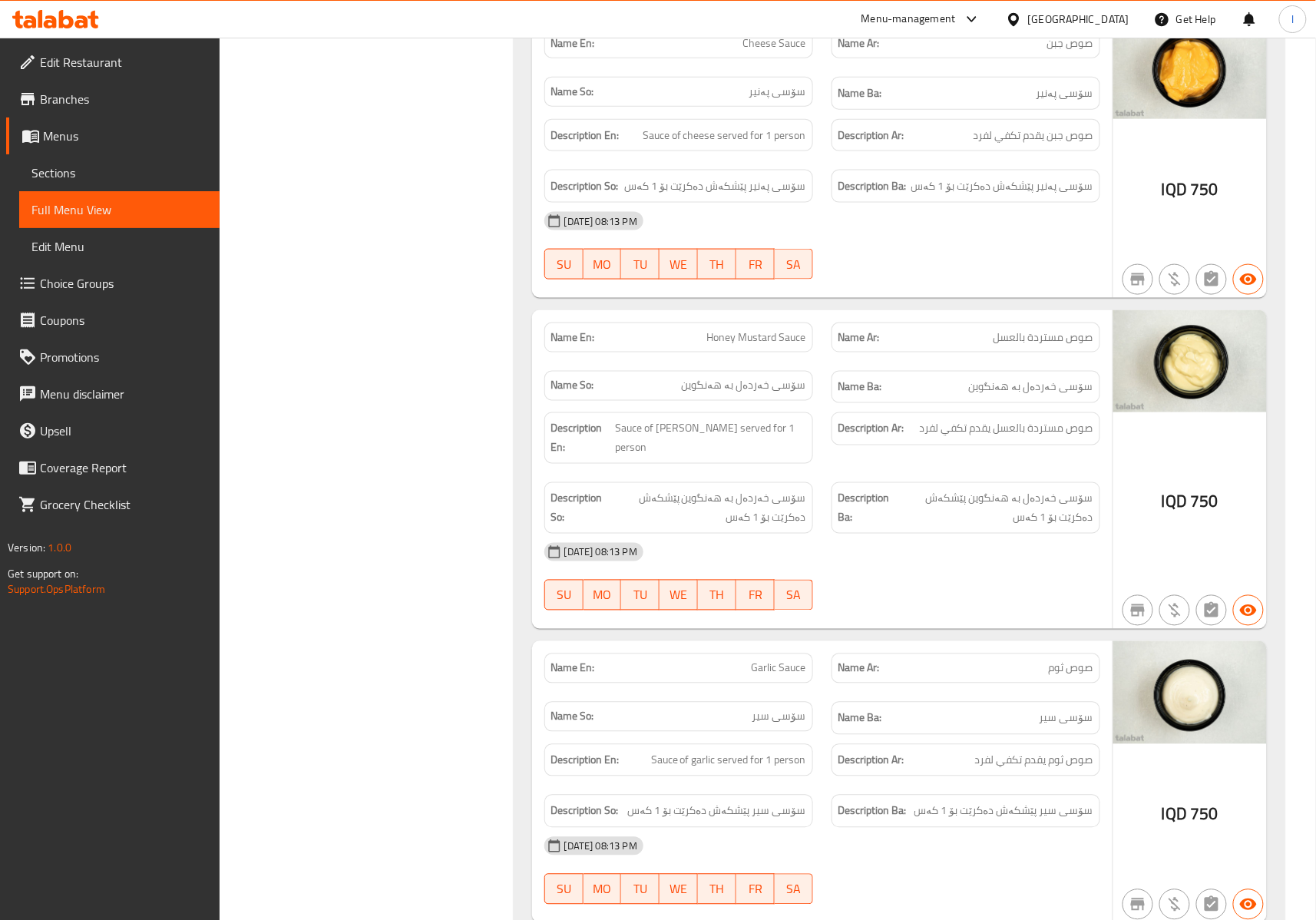
scroll to position [2614, 0]
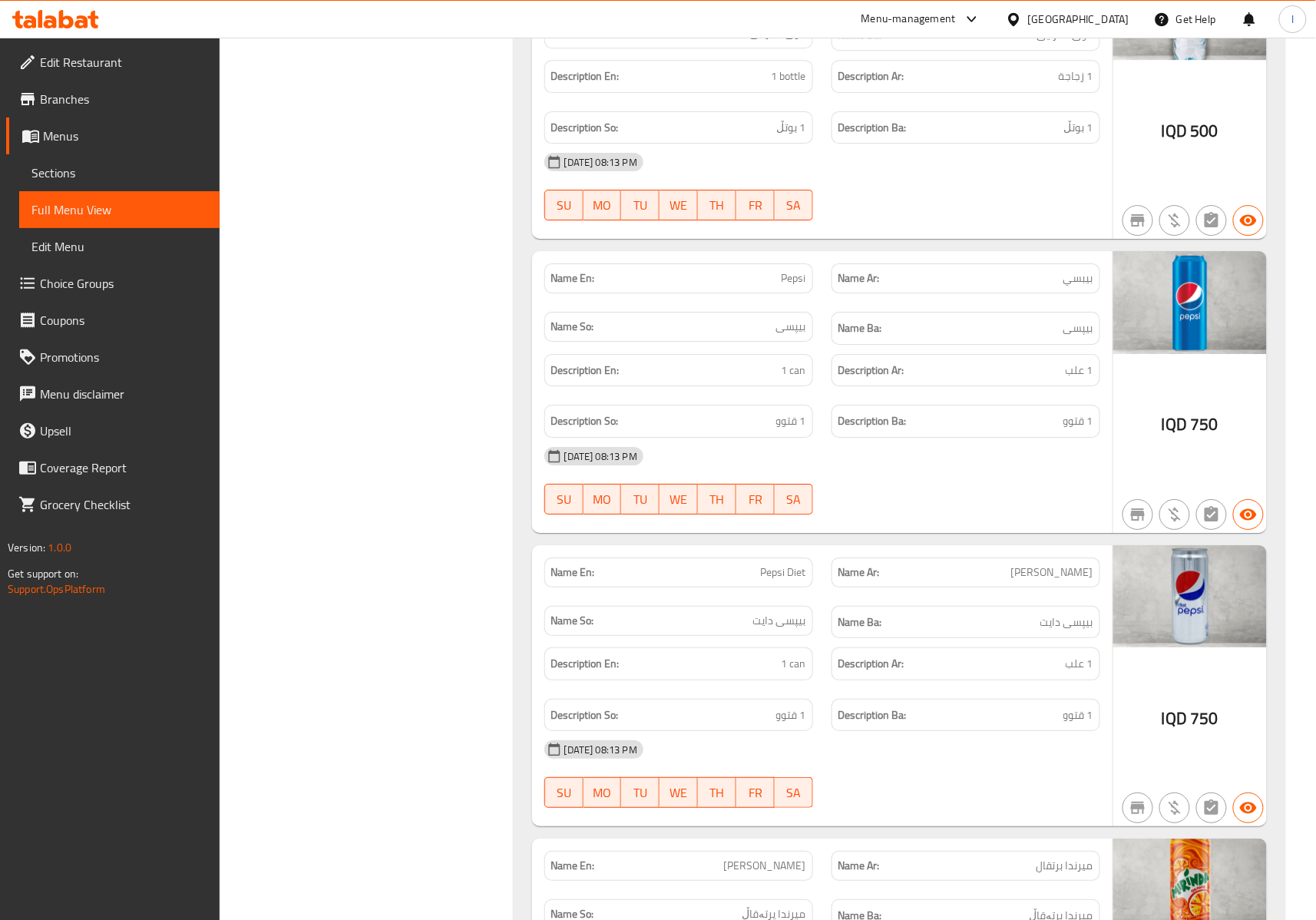
click at [550, 449] on icon at bounding box center [554, 455] width 14 height 14
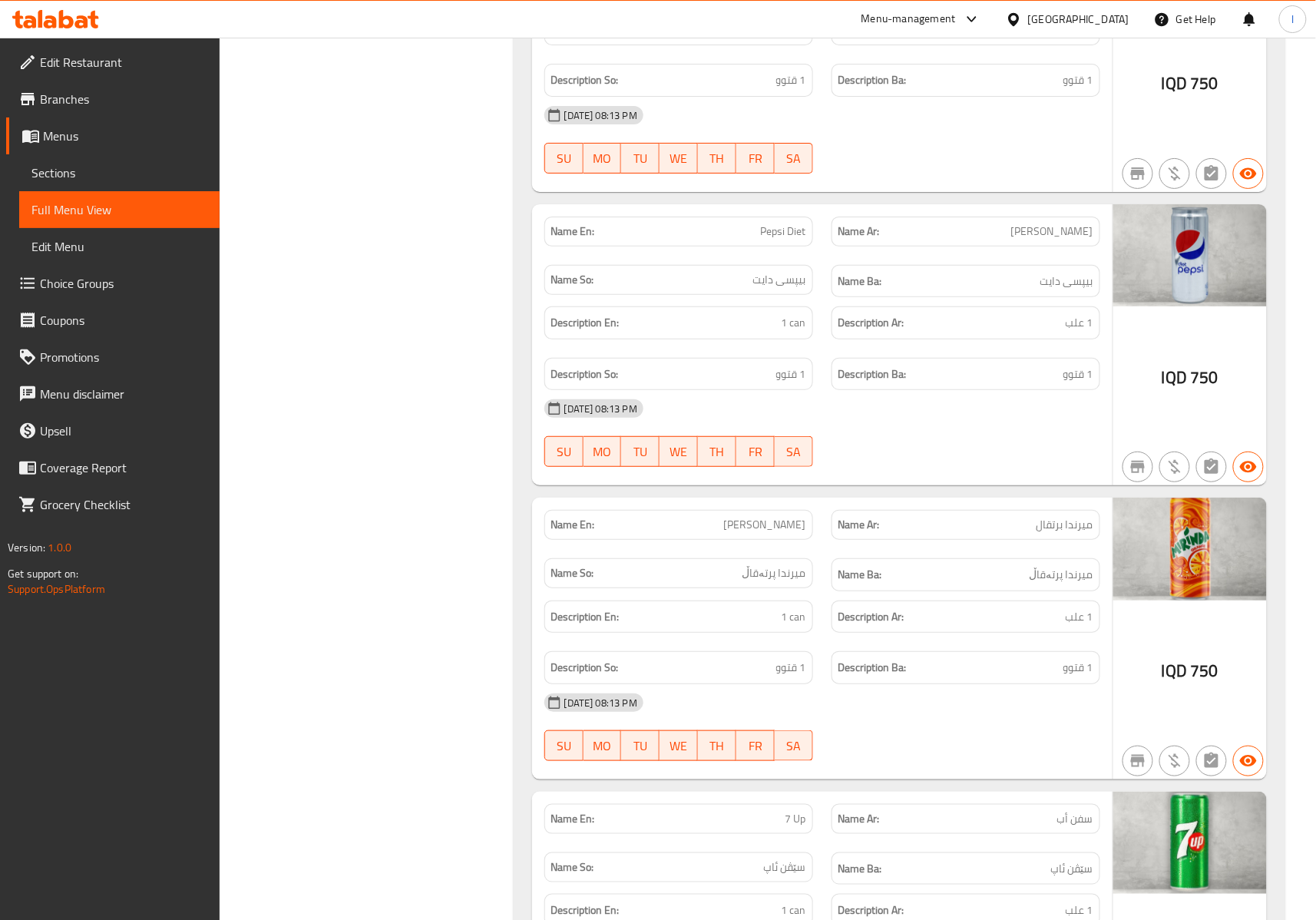
scroll to position [4131, 0]
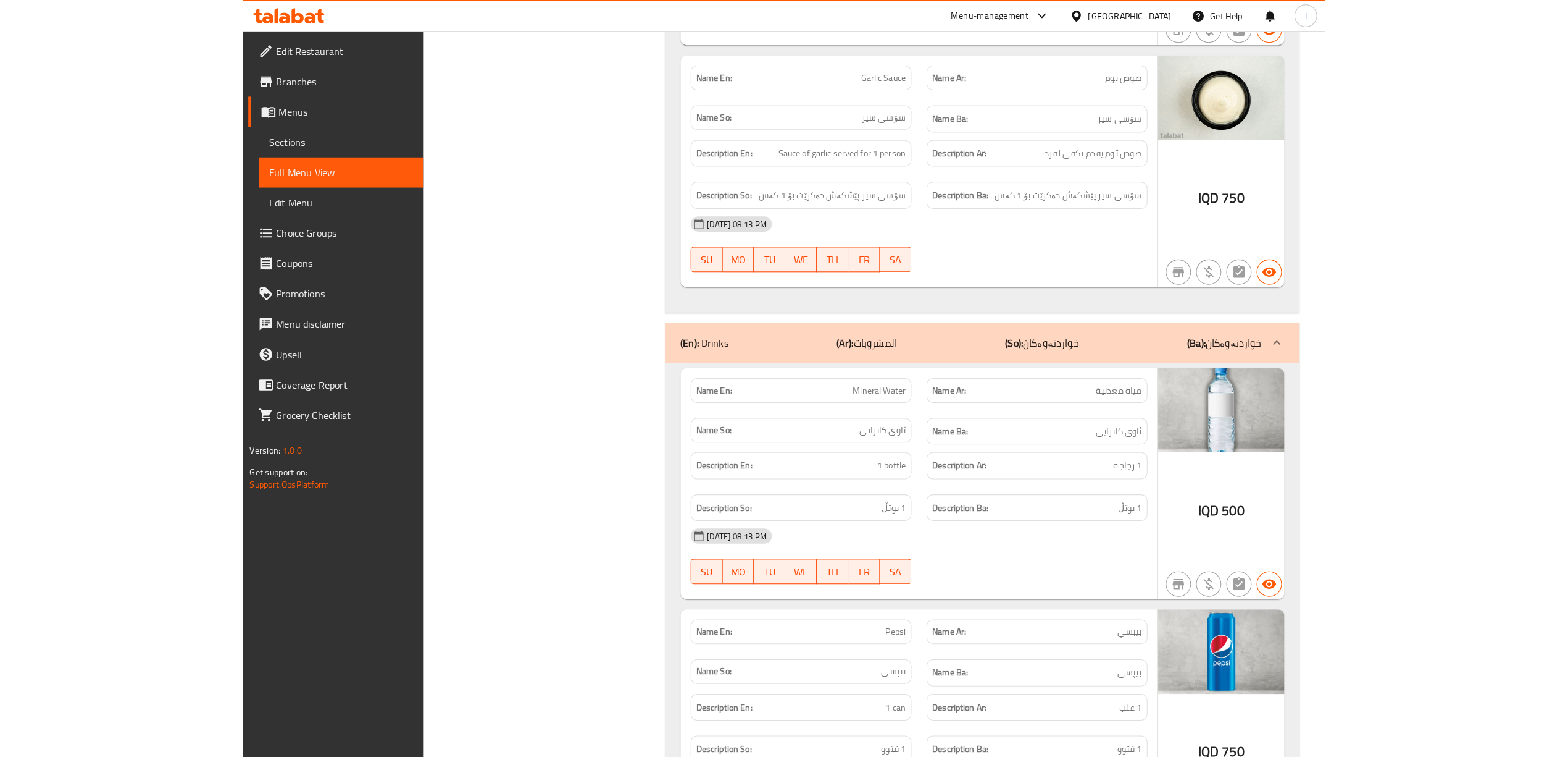
scroll to position [2500, 0]
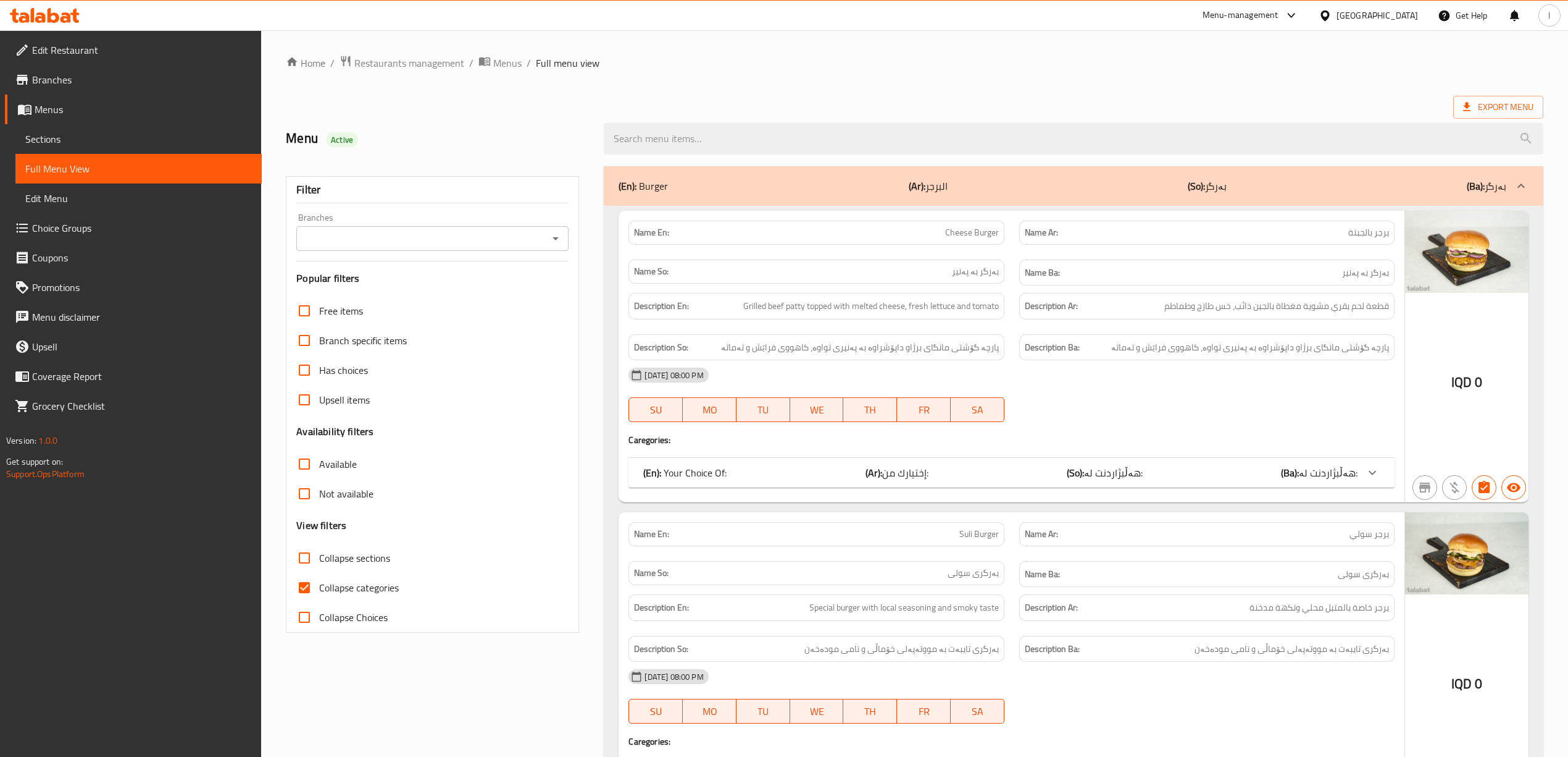
click at [332, 573] on label "Collapse categories" at bounding box center [343, 587] width 109 height 29
click at [319, 573] on input "Collapse categories" at bounding box center [304, 587] width 29 height 29
checkbox input "false"
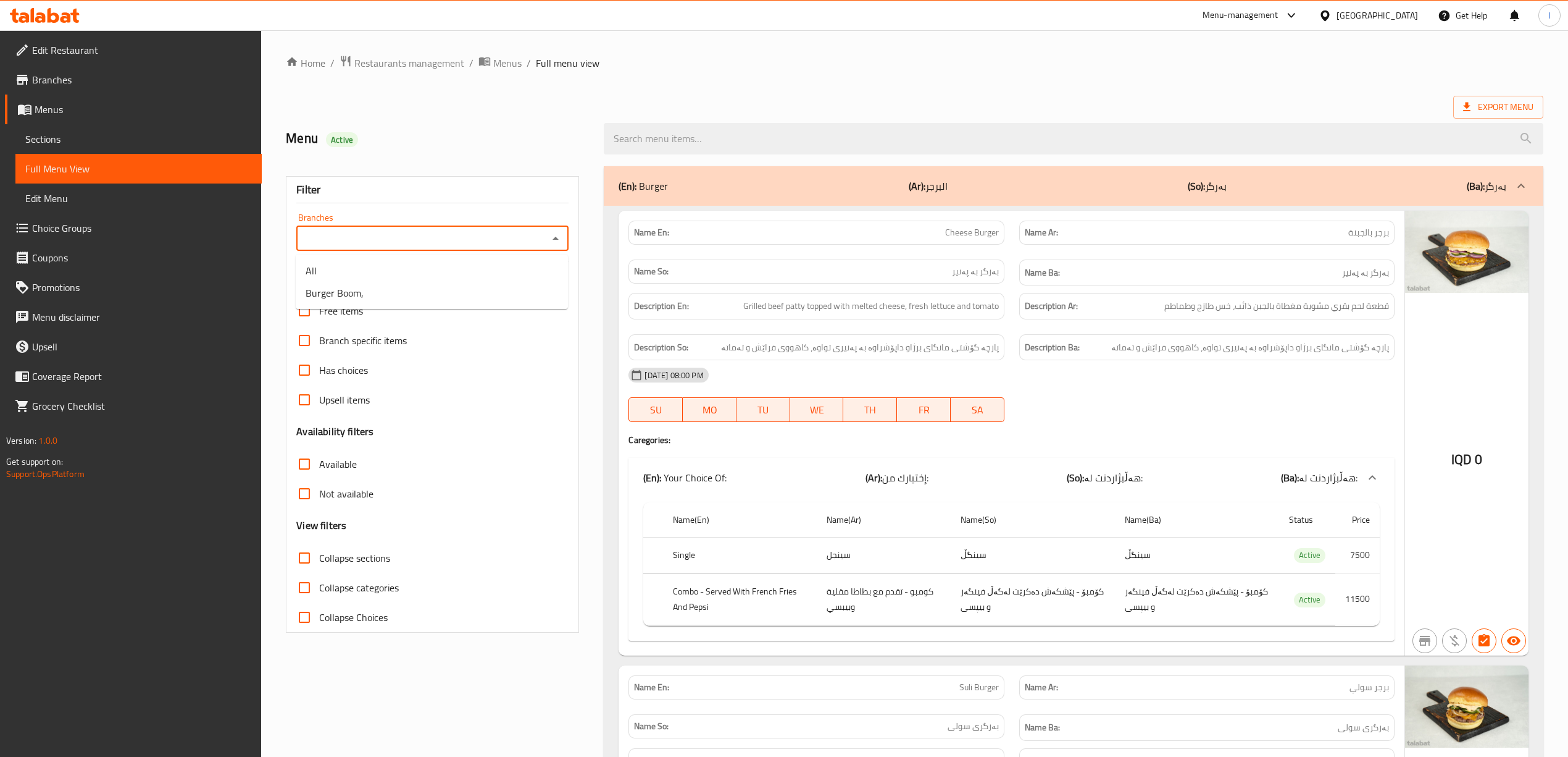
click at [406, 238] on input "Branches" at bounding box center [423, 239] width 245 height 18
click at [403, 287] on li "Burger Boom," at bounding box center [432, 292] width 272 height 22
type input "Burger Boom,"
click at [936, 285] on div "Name So: [PERSON_NAME]" at bounding box center [816, 273] width 390 height 41
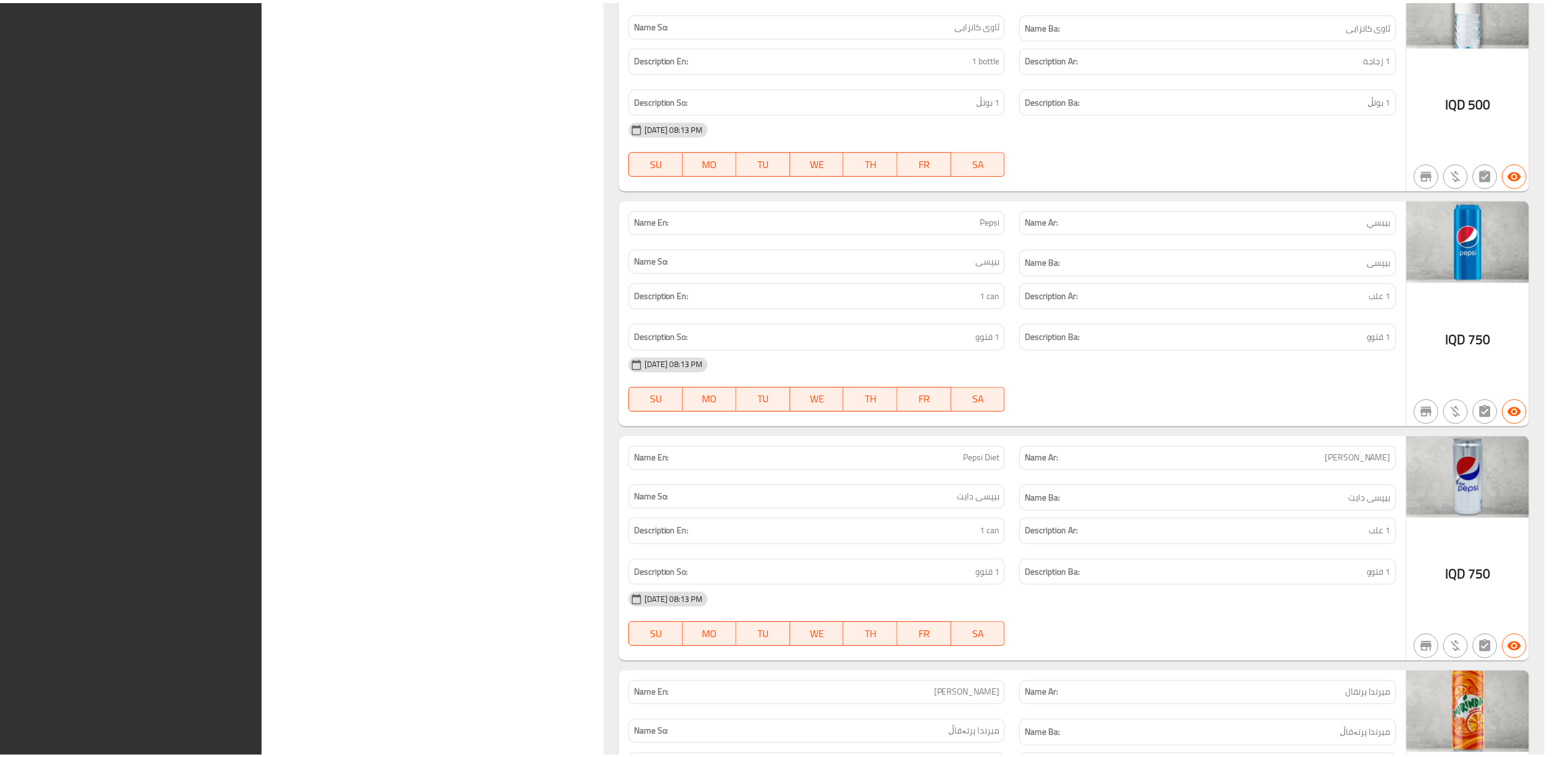
scroll to position [8702, 0]
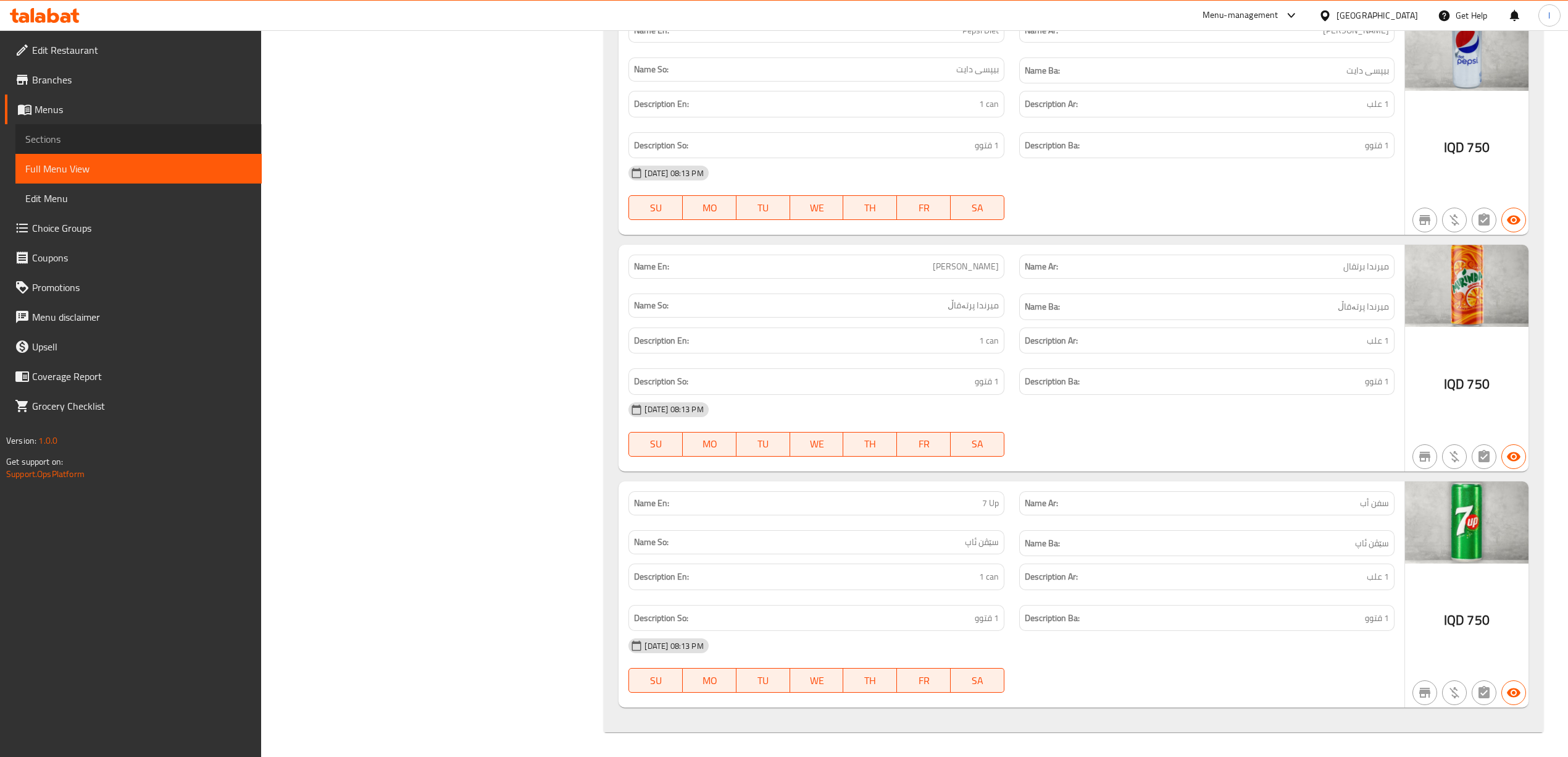
click at [87, 129] on link "Sections" at bounding box center [138, 139] width 246 height 29
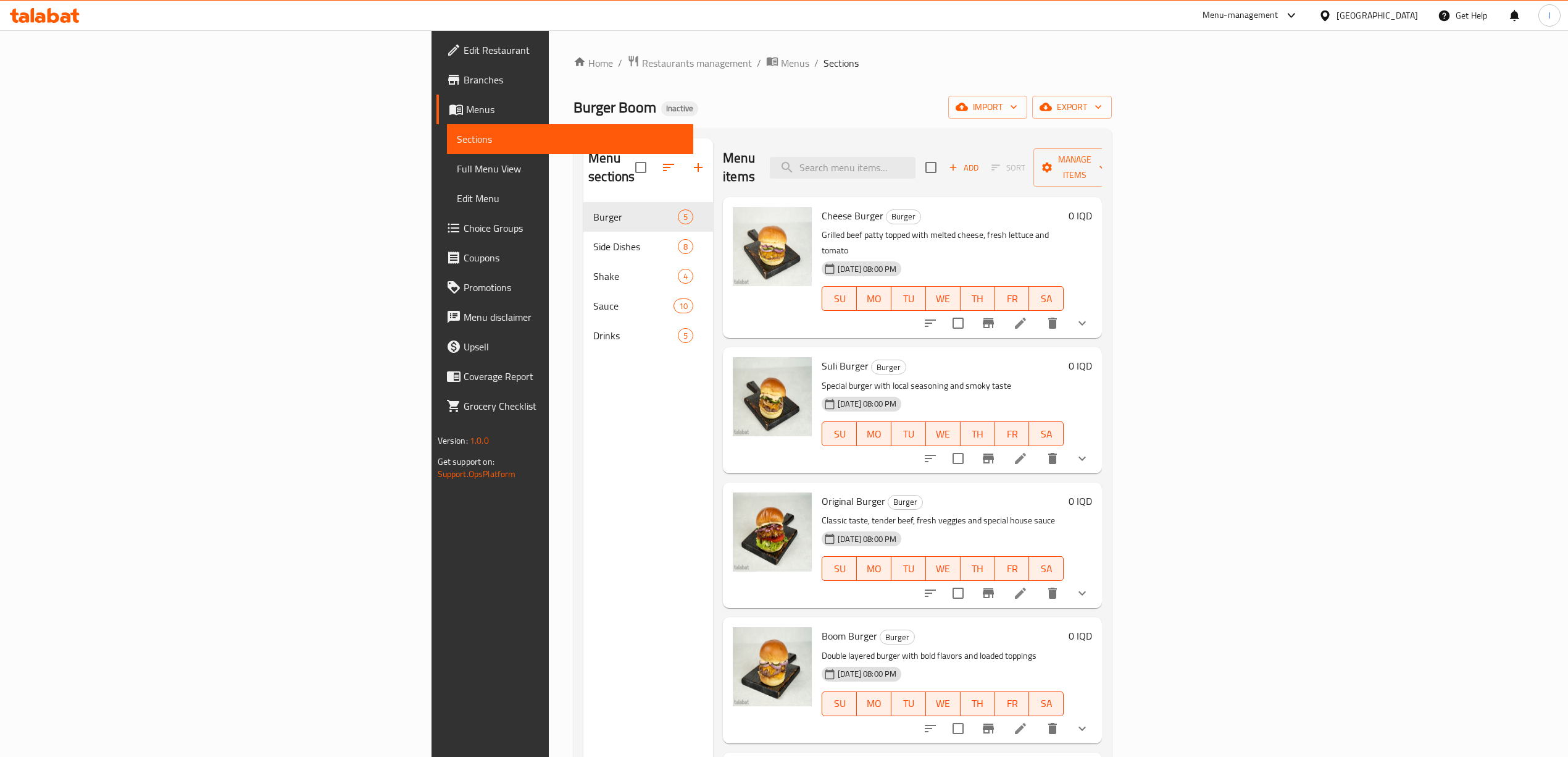
click at [58, 11] on icon at bounding box center [44, 15] width 70 height 15
